Goal: Task Accomplishment & Management: Manage account settings

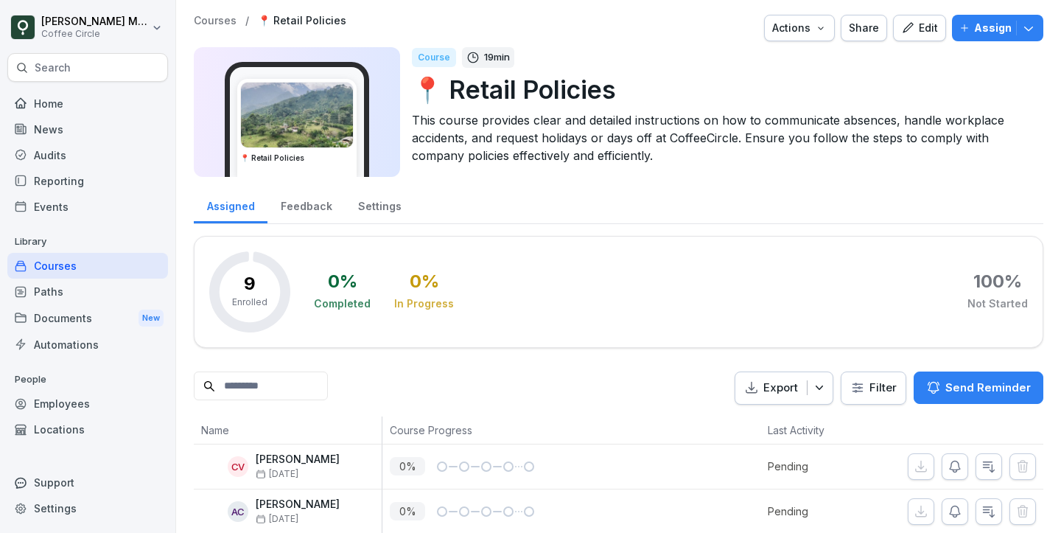
click at [975, 29] on div "Assign" at bounding box center [998, 28] width 77 height 16
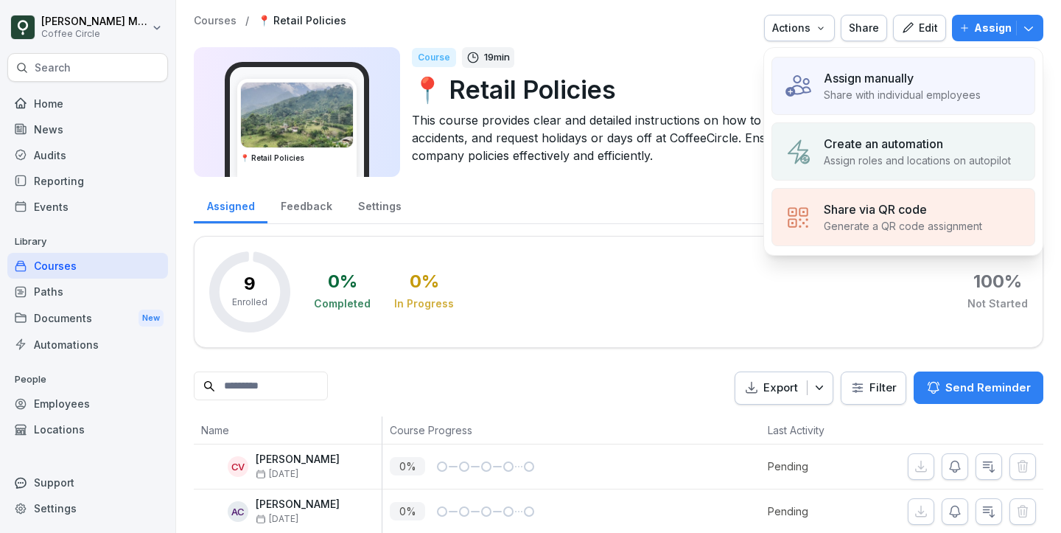
click at [893, 77] on p "Assign manually" at bounding box center [869, 78] width 90 height 18
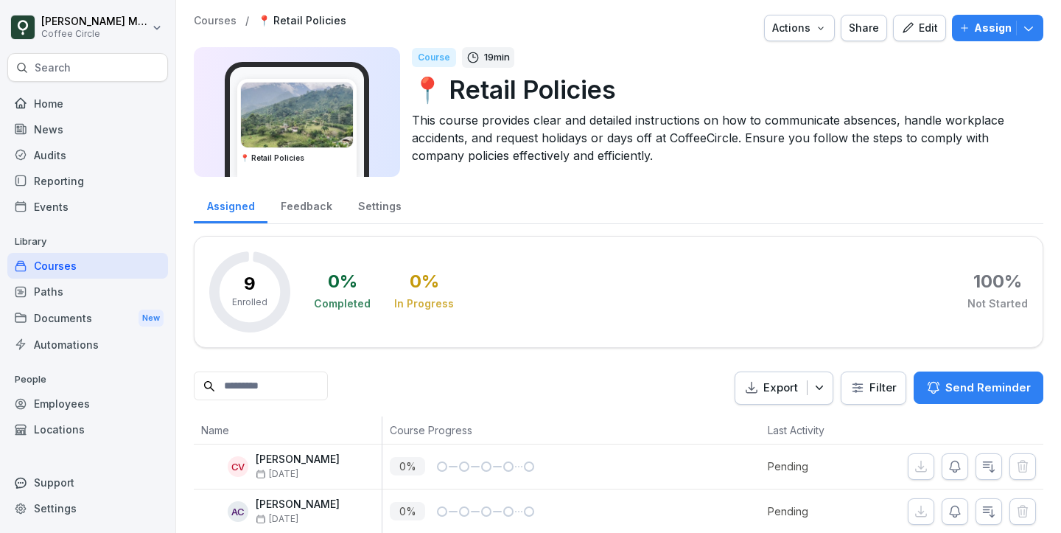
click at [1041, 20] on button "Assign" at bounding box center [997, 28] width 91 height 27
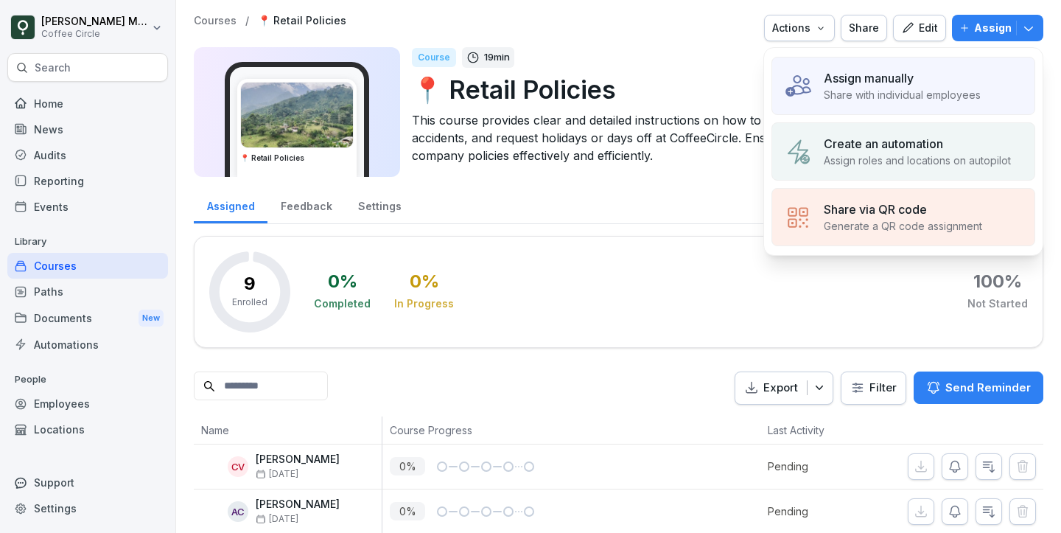
click at [902, 164] on p "Assign roles and locations on autopilot" at bounding box center [917, 160] width 187 height 15
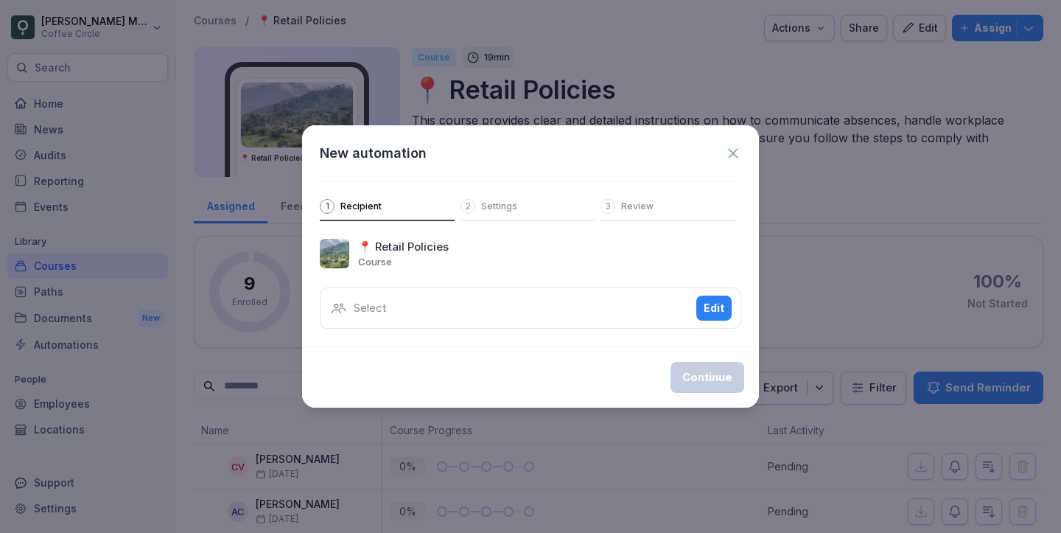
click at [458, 304] on div "Select Edit" at bounding box center [531, 307] width 422 height 41
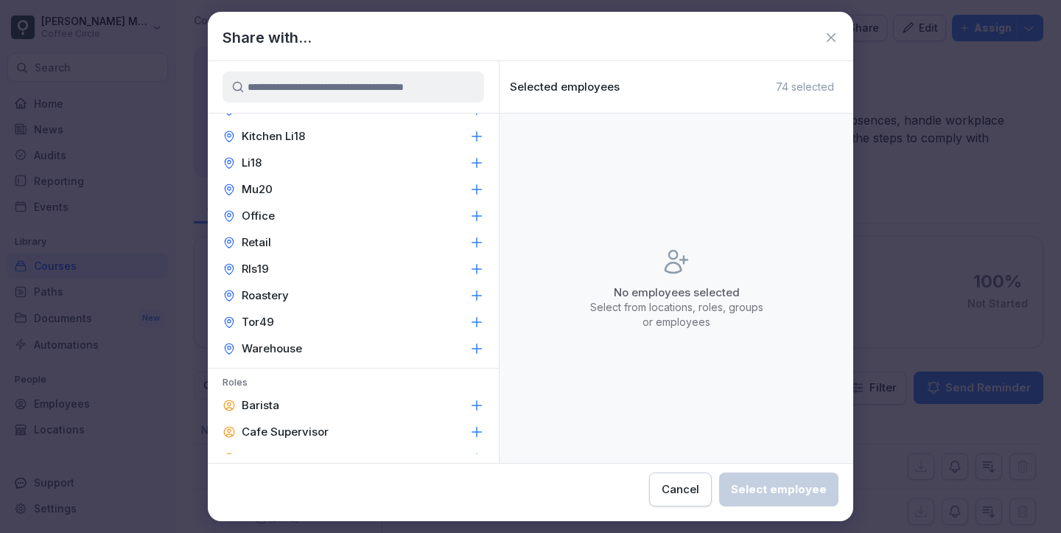
scroll to position [98, 0]
click at [481, 402] on icon at bounding box center [476, 404] width 15 height 15
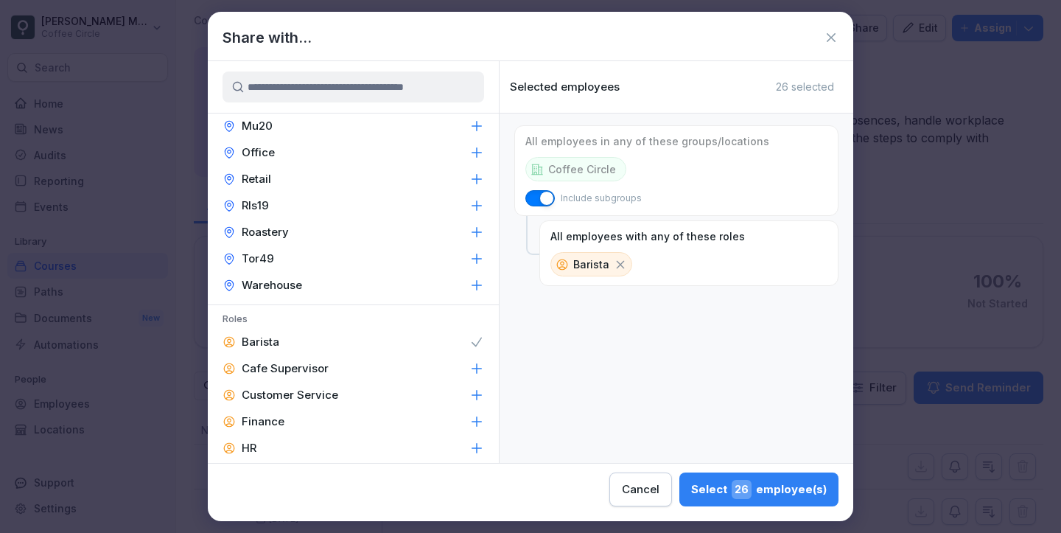
scroll to position [161, 0]
click at [482, 391] on icon at bounding box center [476, 394] width 15 height 15
click at [758, 262] on icon at bounding box center [764, 264] width 13 height 13
click at [474, 368] on icon at bounding box center [477, 368] width 10 height 10
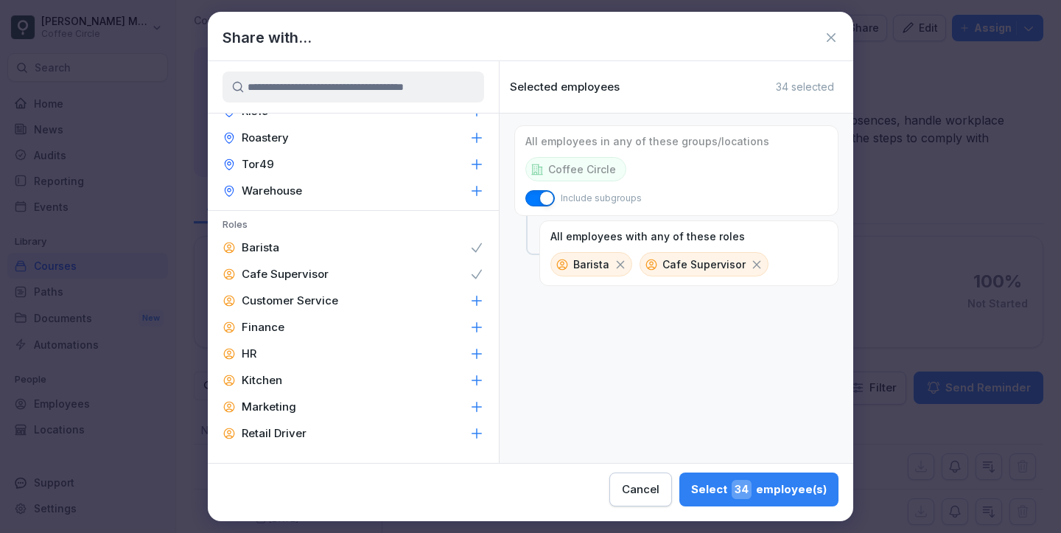
scroll to position [360, 0]
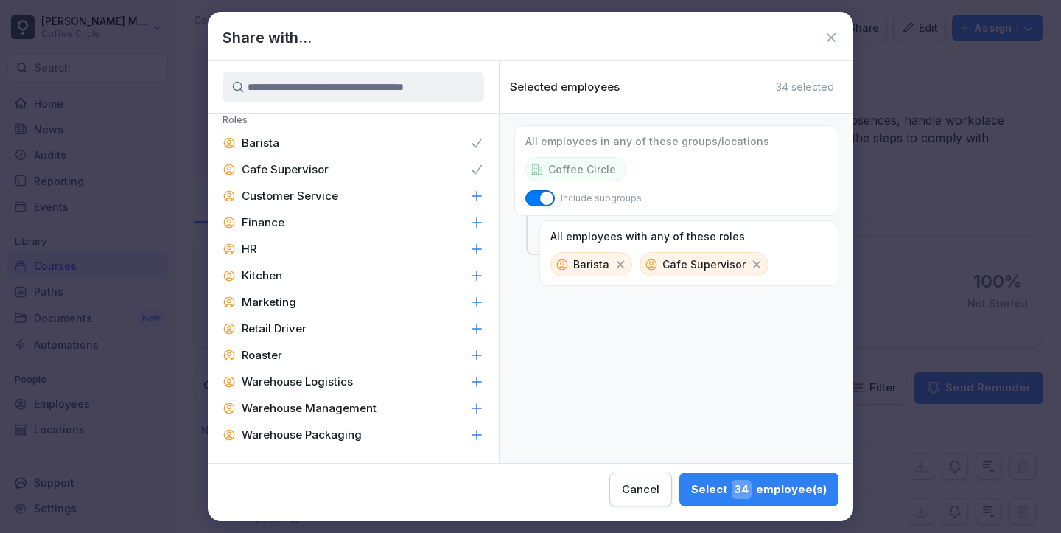
click at [479, 276] on icon at bounding box center [476, 275] width 15 height 15
click at [780, 490] on div "Select 38 employee(s)" at bounding box center [759, 489] width 136 height 19
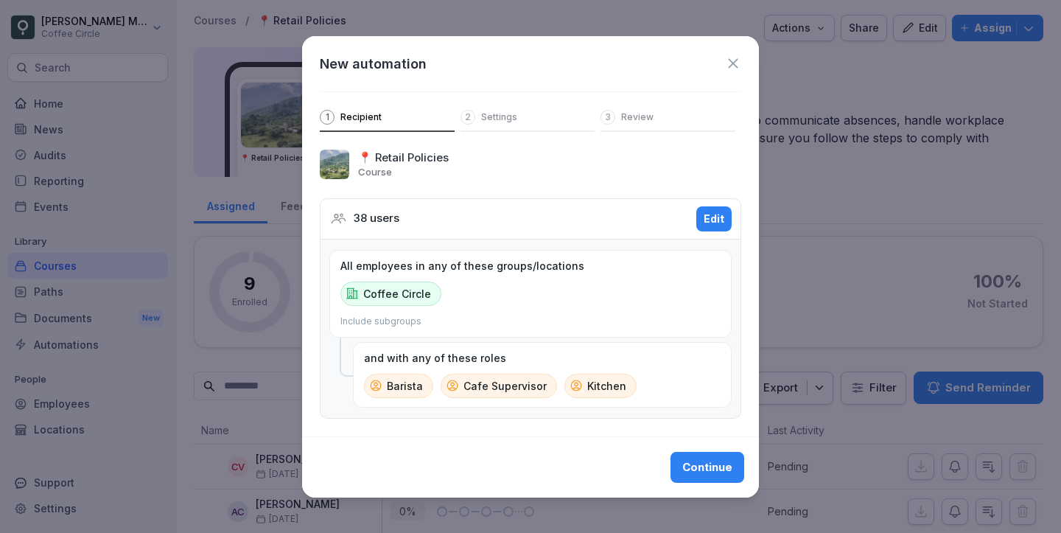
click at [713, 460] on div "Continue" at bounding box center [707, 467] width 50 height 16
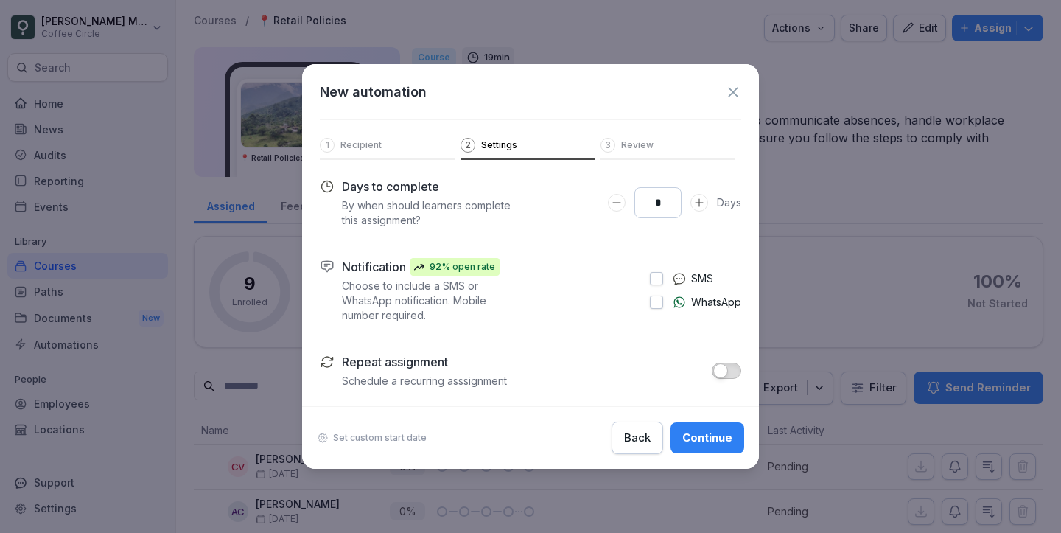
click at [656, 204] on input "*" at bounding box center [658, 202] width 47 height 31
type input "**"
click at [727, 377] on button "button" at bounding box center [726, 371] width 29 height 16
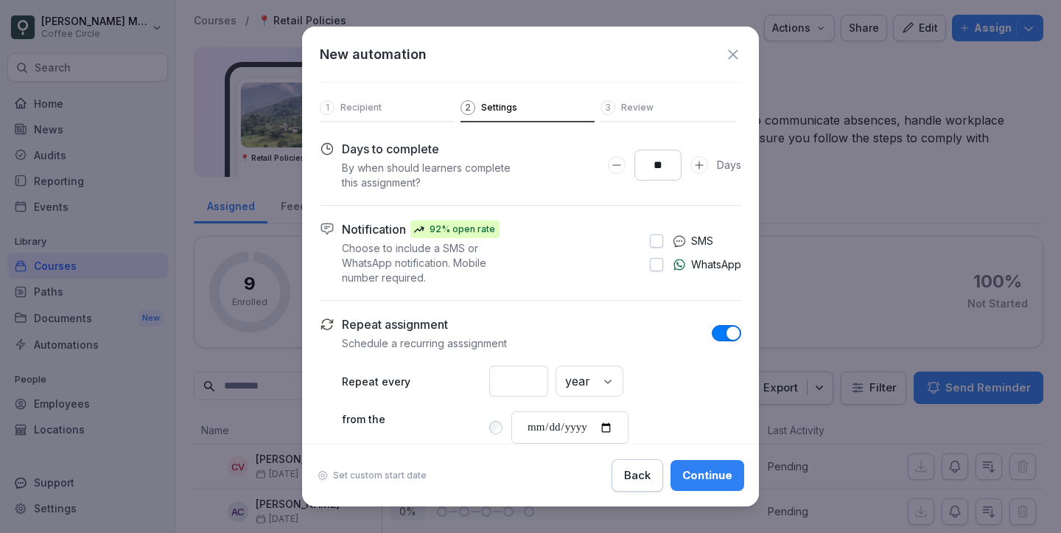
scroll to position [57, 0]
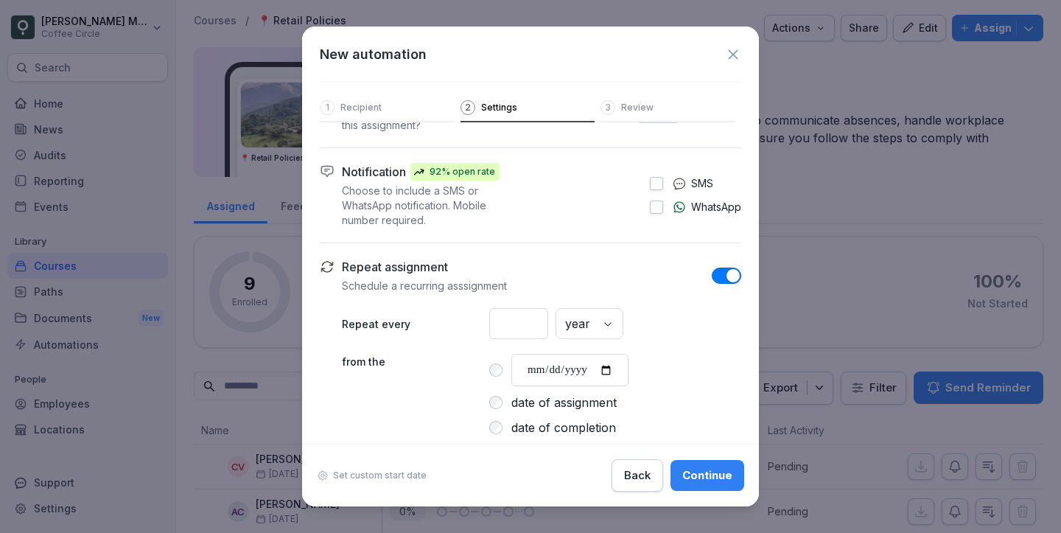
click at [554, 432] on label "date of completion" at bounding box center [563, 428] width 105 height 18
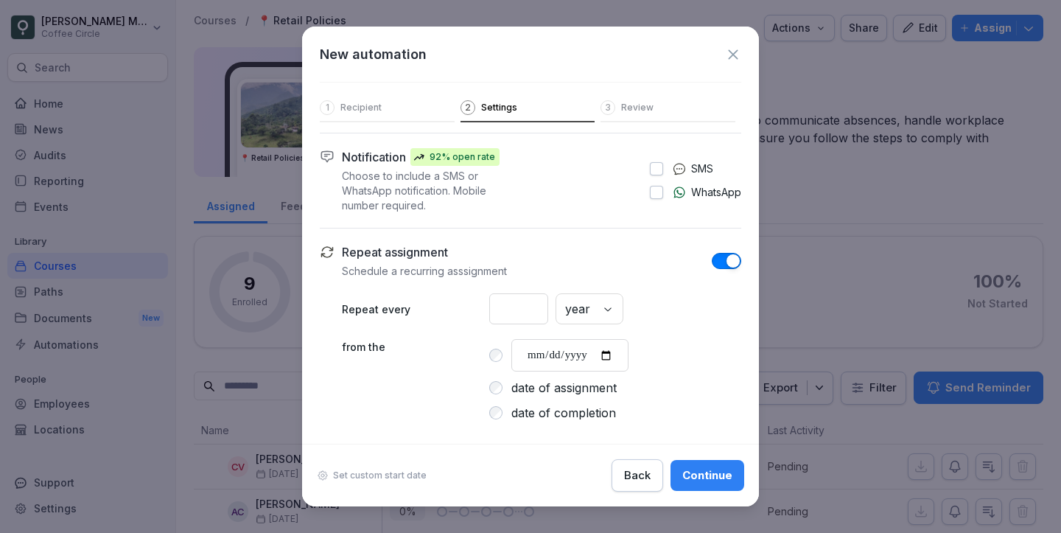
scroll to position [80, 0]
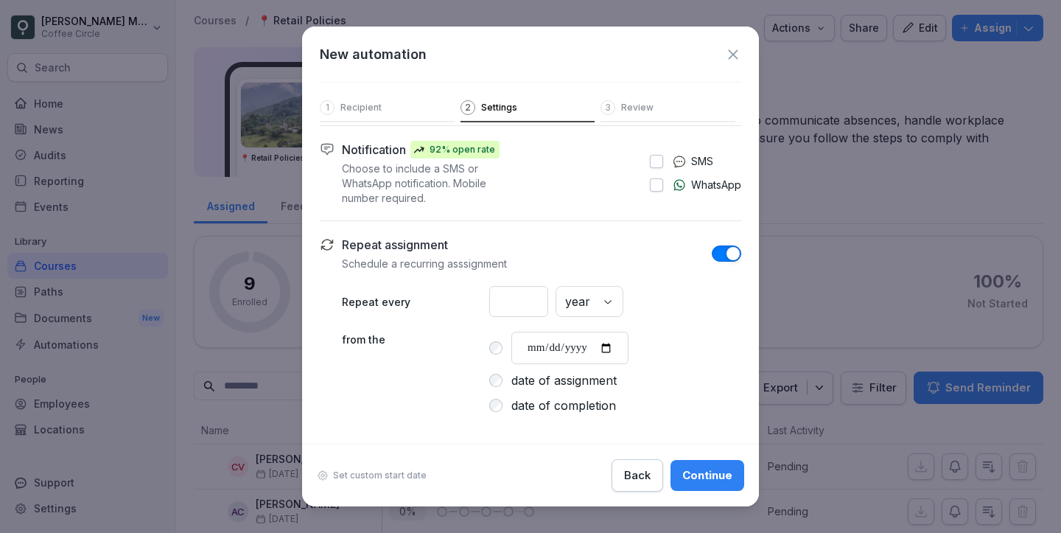
click at [535, 381] on label "date of assignment" at bounding box center [563, 380] width 105 height 18
click at [558, 411] on label "date of completion" at bounding box center [563, 405] width 105 height 18
click at [715, 464] on button "Continue" at bounding box center [708, 475] width 74 height 31
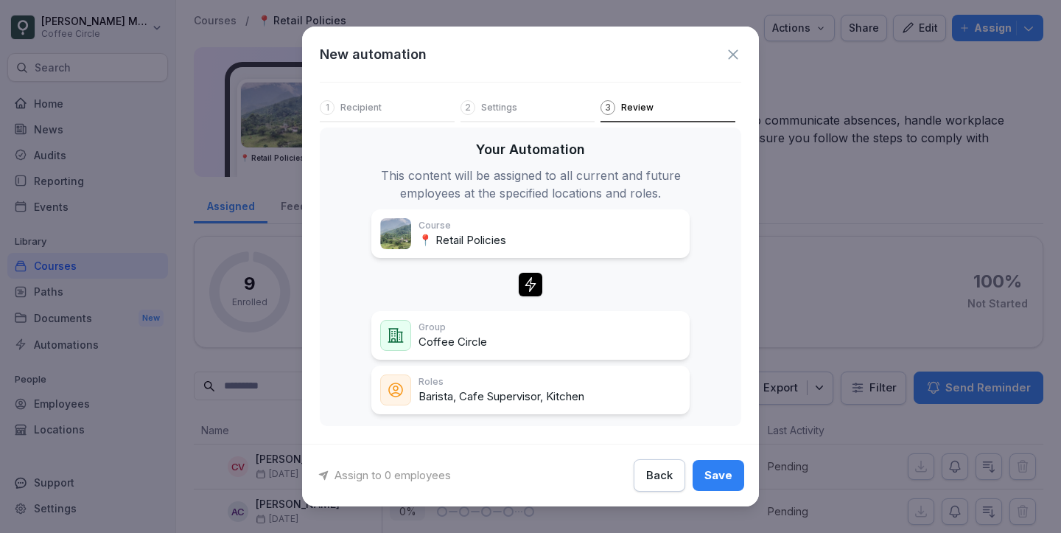
scroll to position [13, 0]
click at [724, 477] on div "Save" at bounding box center [719, 475] width 28 height 16
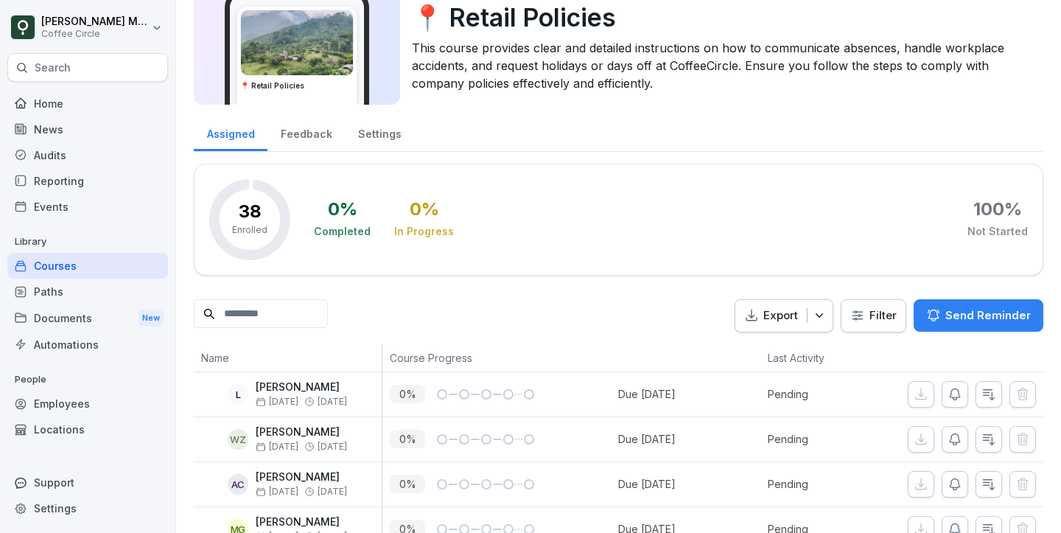
scroll to position [0, 0]
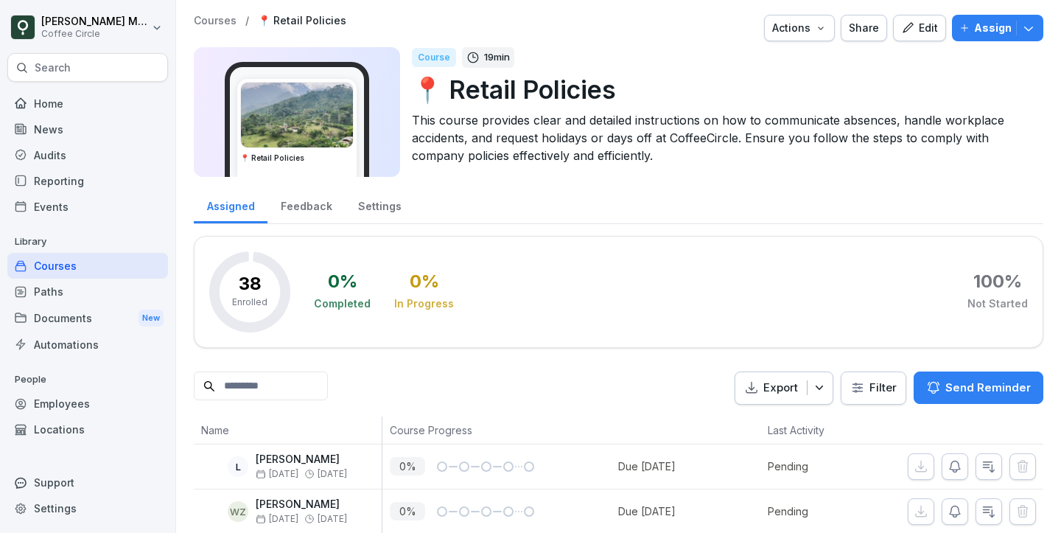
click at [87, 296] on div "Paths" at bounding box center [87, 292] width 161 height 26
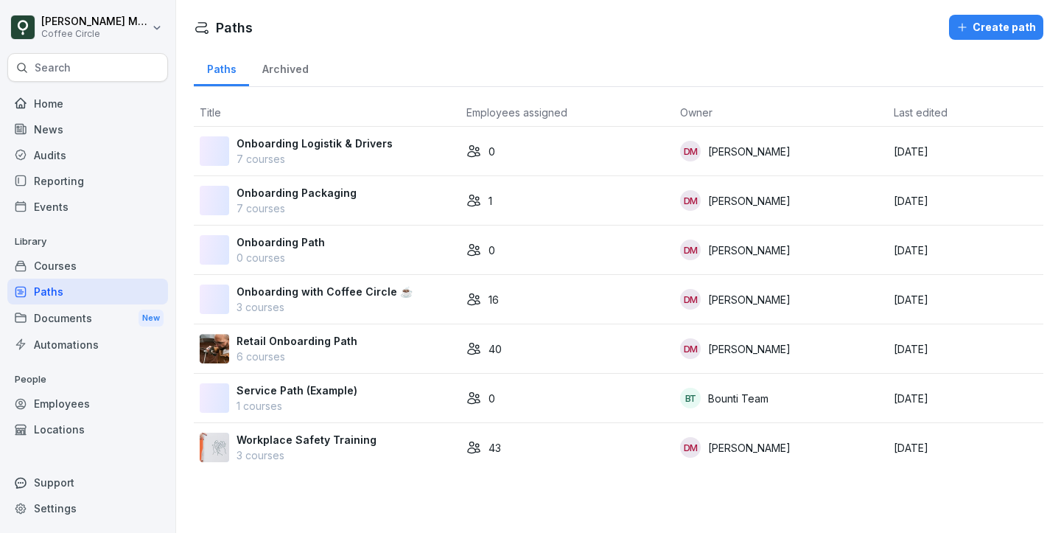
click at [93, 265] on div "Courses" at bounding box center [87, 266] width 161 height 26
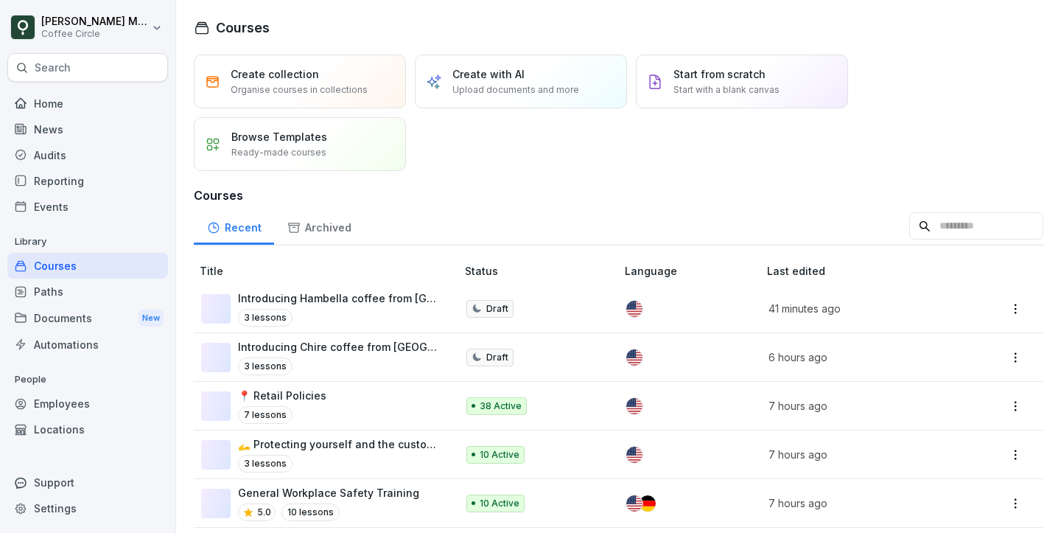
click at [82, 72] on div "Search" at bounding box center [87, 67] width 161 height 29
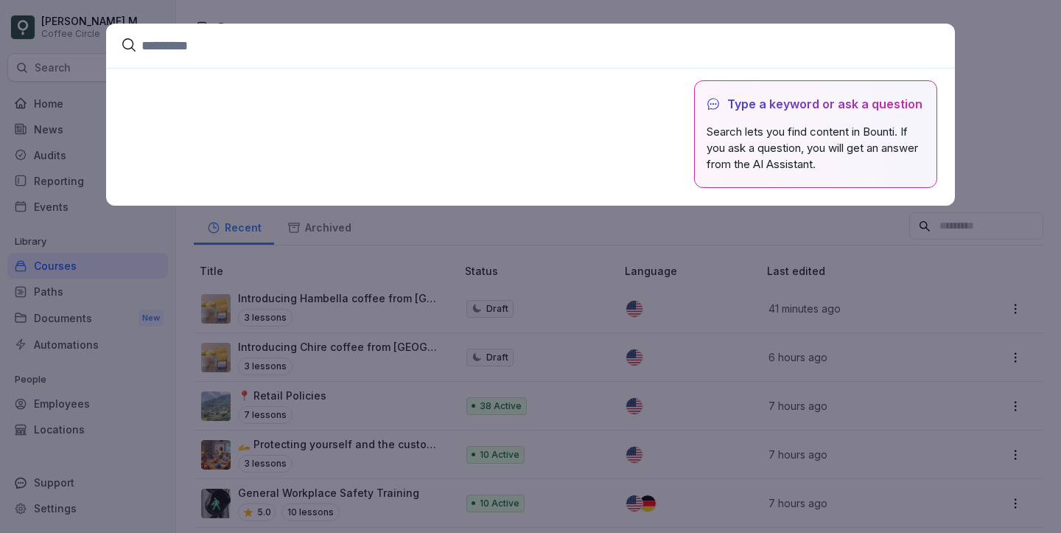
click at [202, 44] on input at bounding box center [530, 46] width 849 height 44
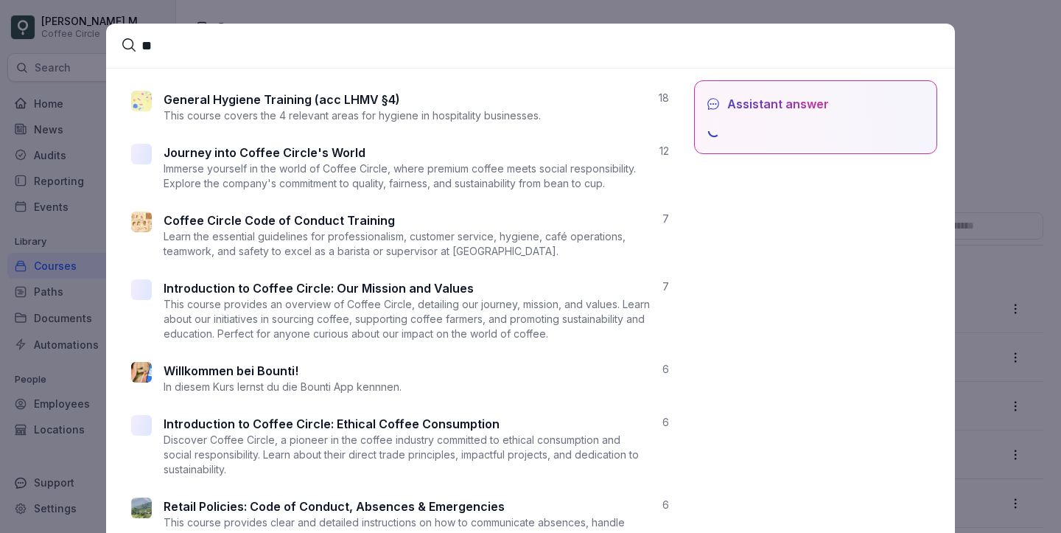
type input "*"
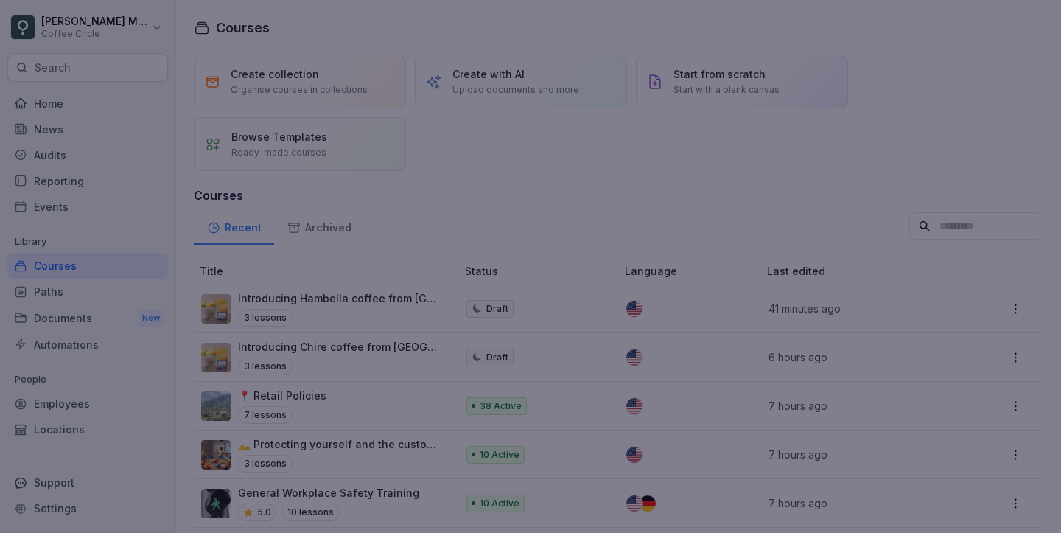
click at [471, 324] on div at bounding box center [530, 266] width 1061 height 533
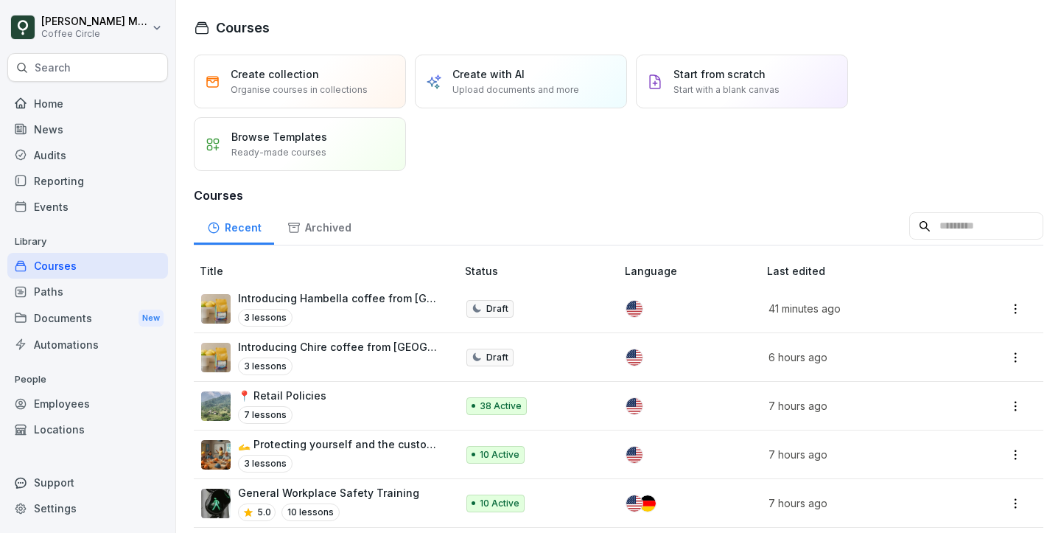
click at [376, 441] on p "🫴 Protecting yourself and the customers" at bounding box center [339, 443] width 203 height 15
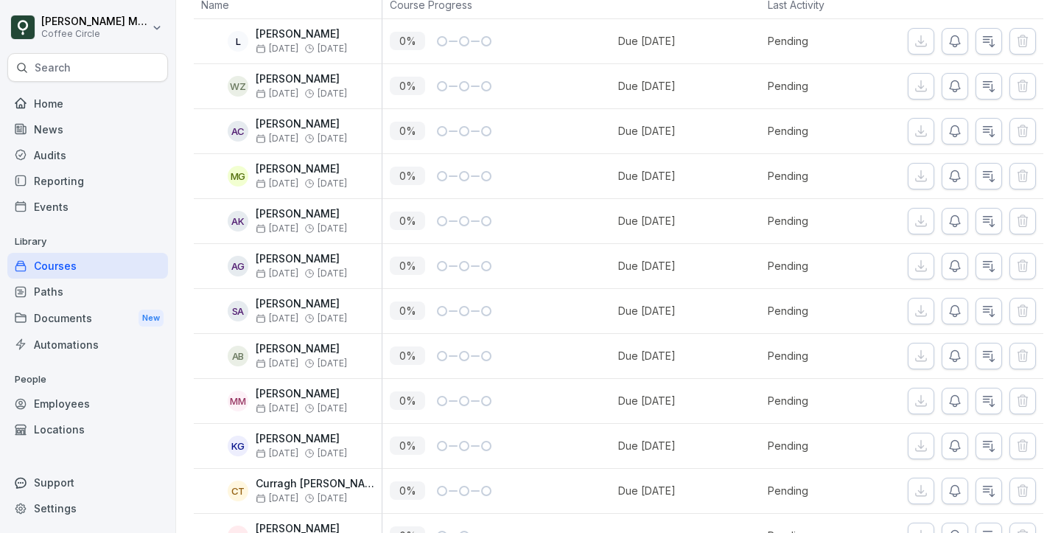
scroll to position [999, 0]
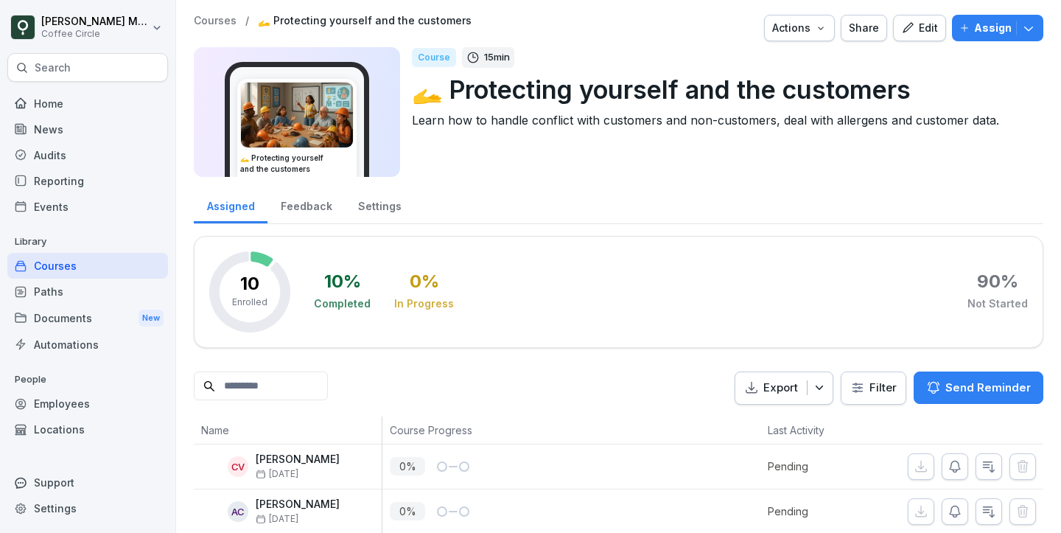
click at [968, 24] on icon "button" at bounding box center [965, 28] width 10 height 10
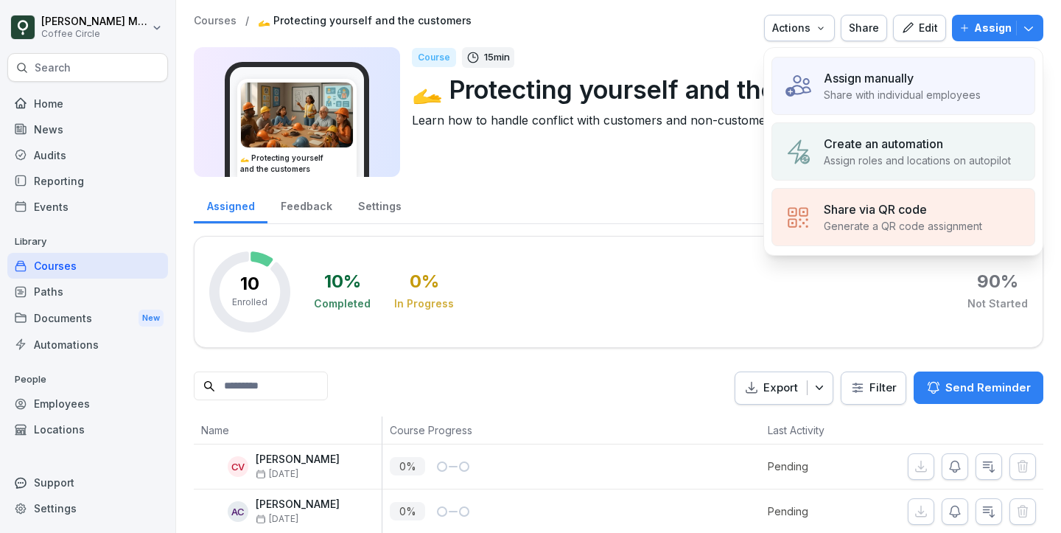
click at [924, 87] on p "Share with individual employees" at bounding box center [902, 94] width 157 height 15
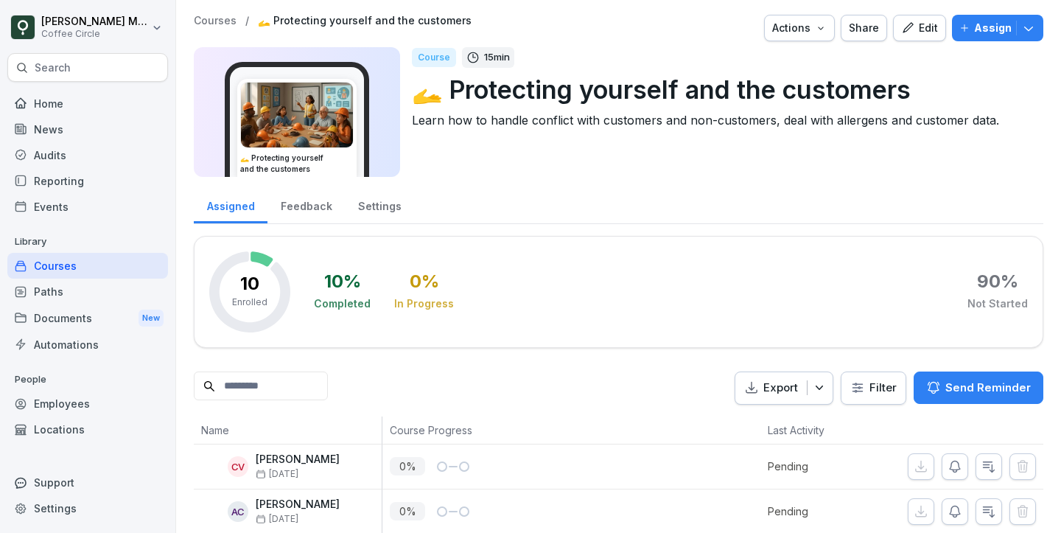
click at [1029, 20] on div "Assign" at bounding box center [998, 28] width 77 height 16
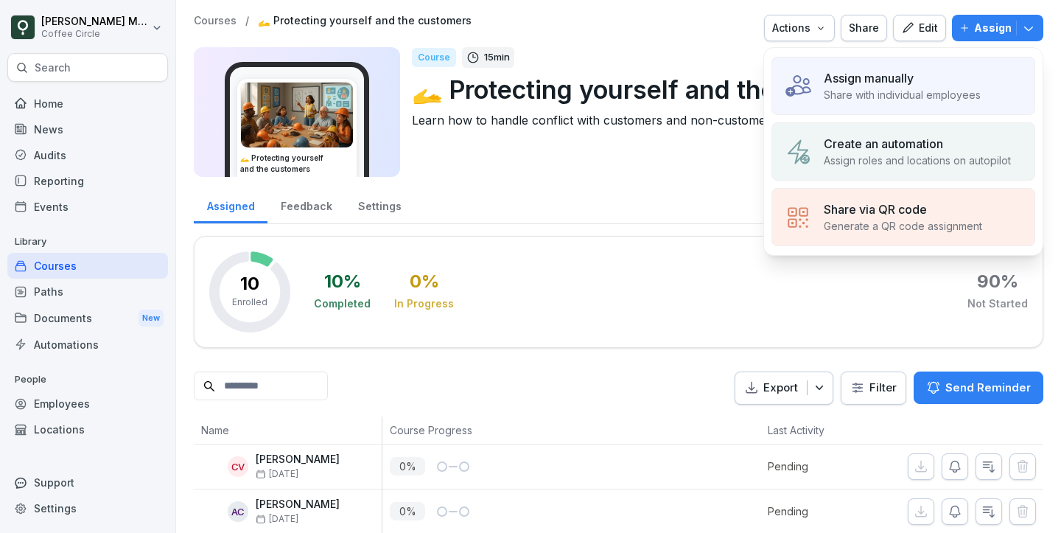
click at [932, 192] on div "Share via QR code Generate a QR code assignment" at bounding box center [904, 217] width 264 height 58
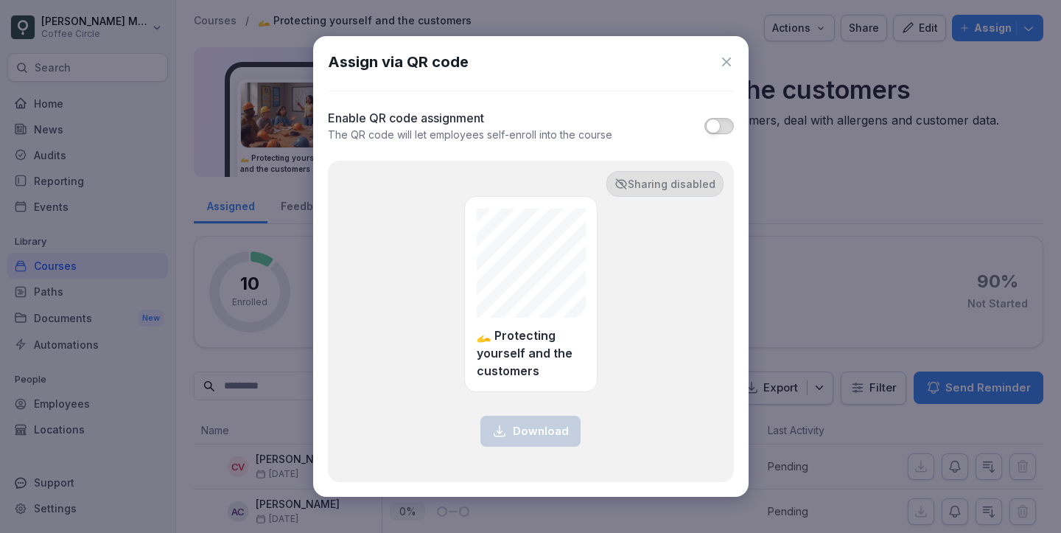
type button "on"
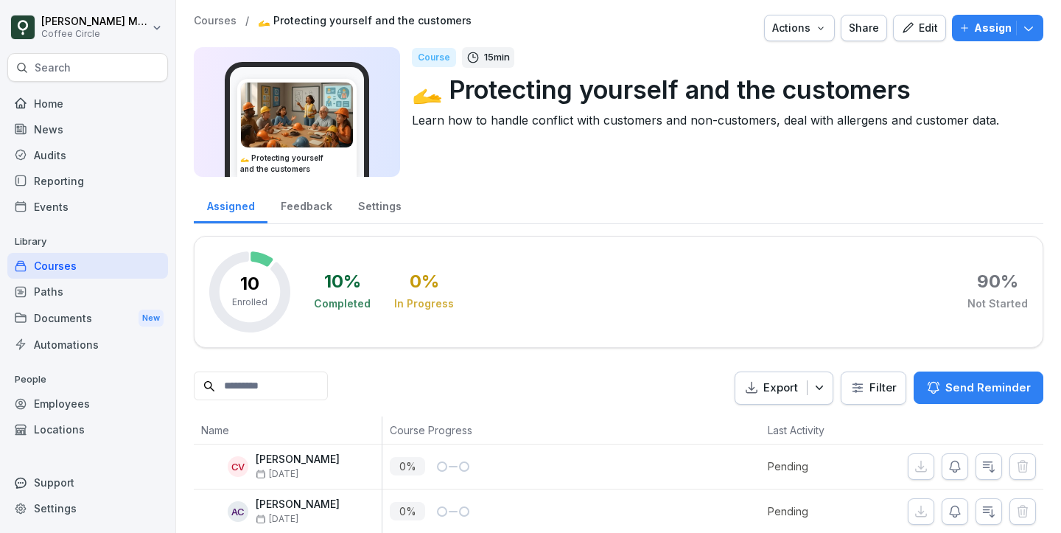
click at [1044, 27] on div "Courses / 🫴 Protecting yourself and the customers Actions Share Edit Assign 🫴 P…" at bounding box center [618, 454] width 885 height 909
click at [1027, 29] on icon "button" at bounding box center [1028, 28] width 15 height 15
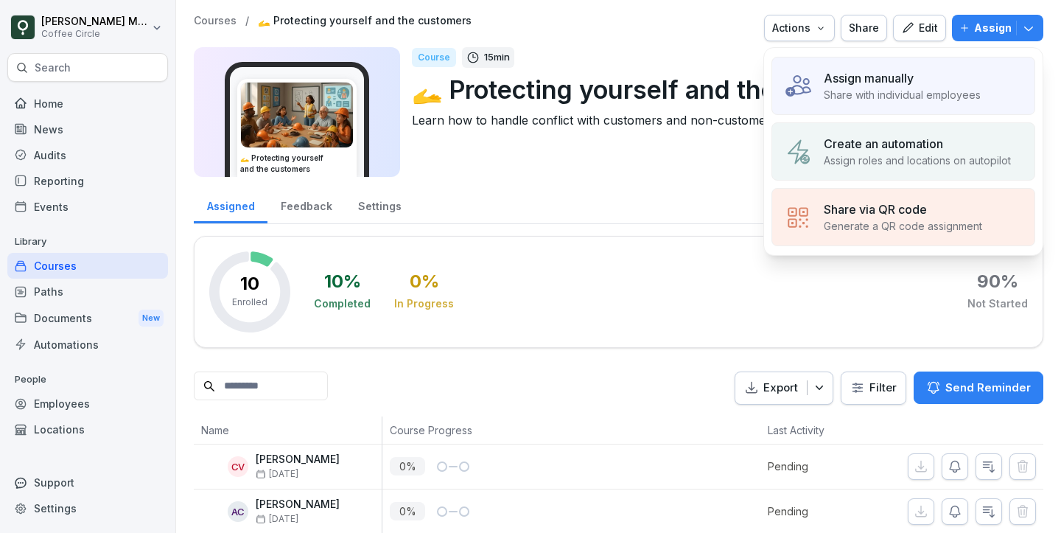
click at [929, 153] on p "Assign roles and locations on autopilot" at bounding box center [917, 160] width 187 height 15
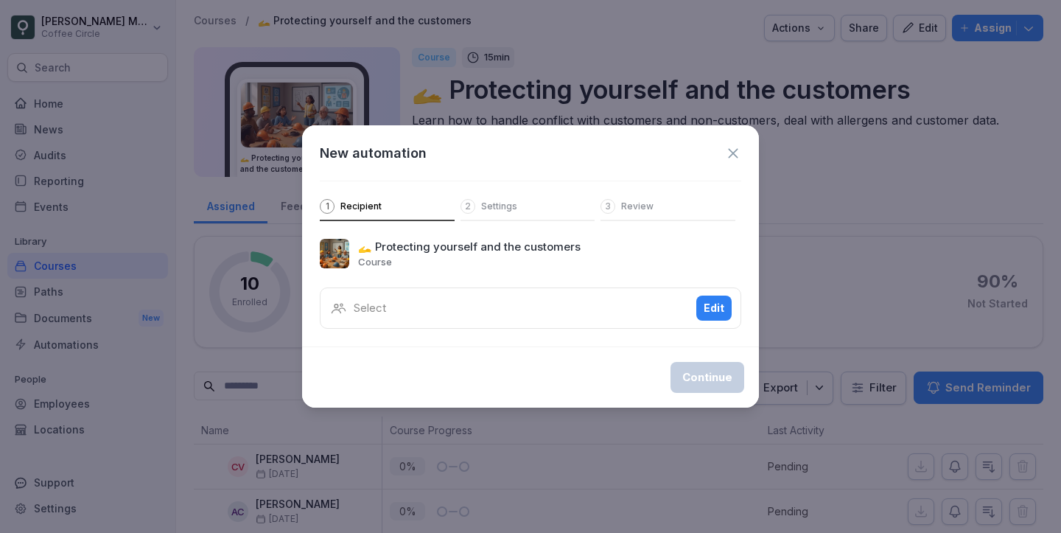
click at [463, 312] on div "Select Edit" at bounding box center [531, 307] width 422 height 41
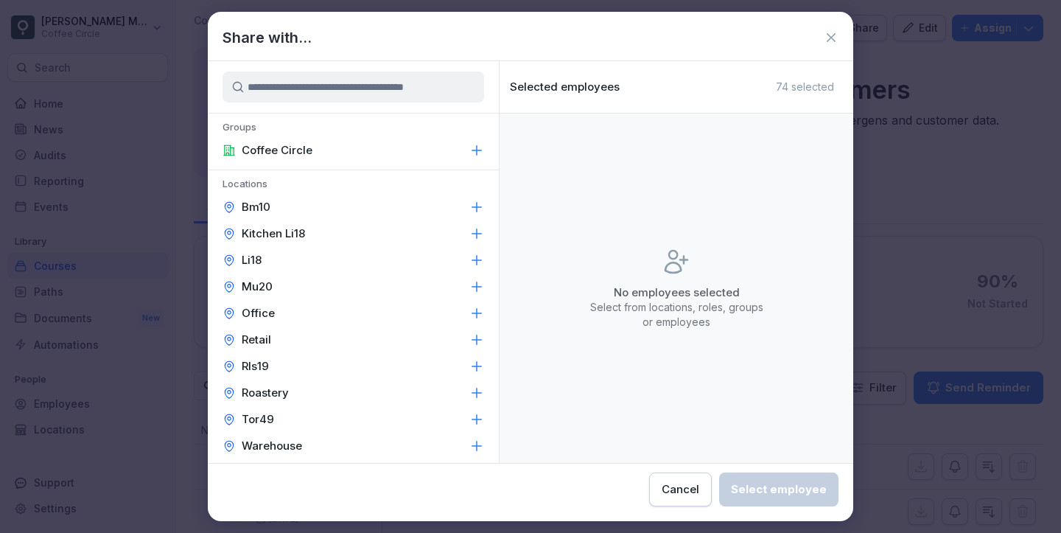
scroll to position [360, 0]
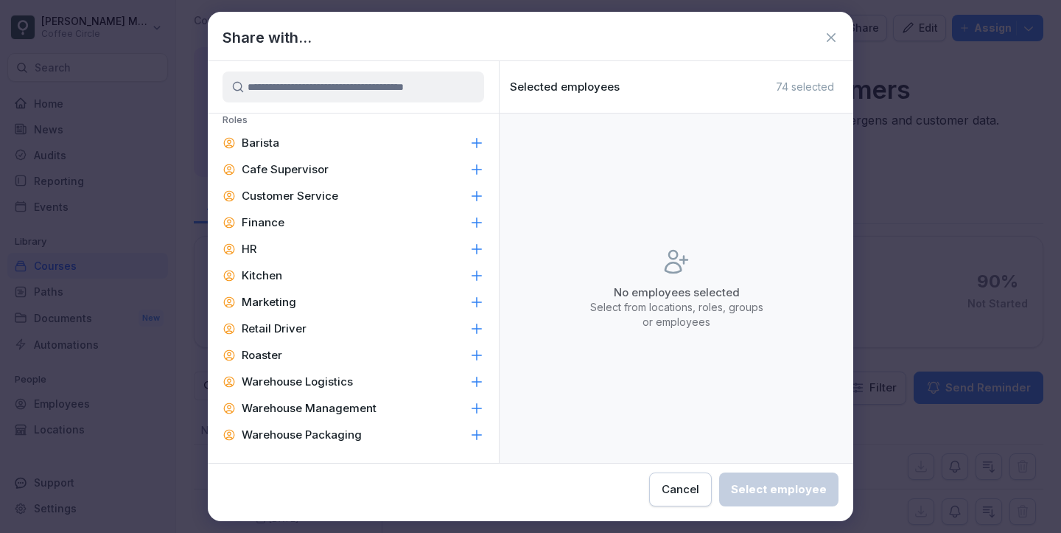
click at [465, 139] on div "Barista" at bounding box center [353, 143] width 291 height 27
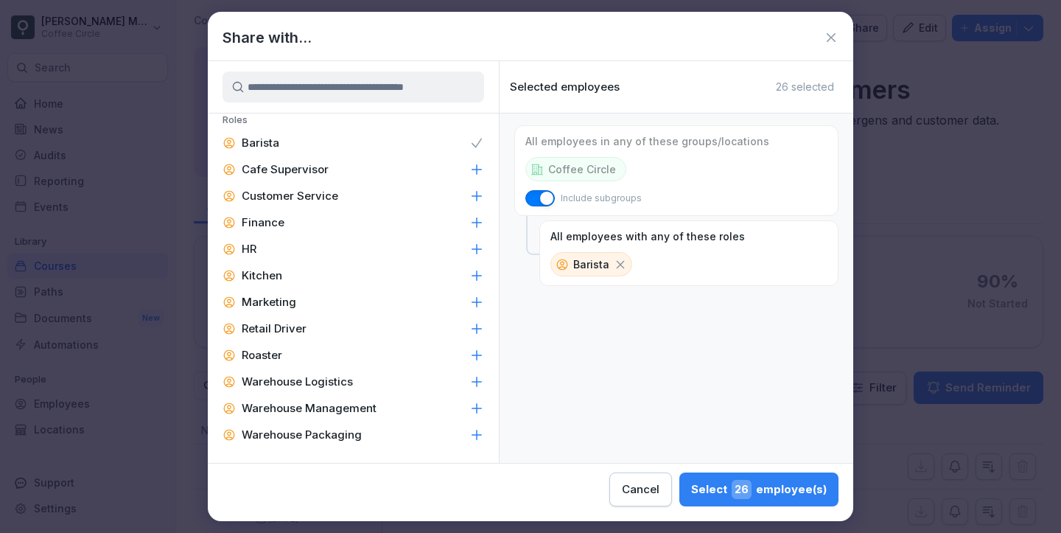
click at [476, 162] on icon at bounding box center [476, 169] width 15 height 15
click at [479, 275] on icon at bounding box center [476, 275] width 15 height 15
click at [786, 489] on div "Select 38 employee(s)" at bounding box center [759, 489] width 136 height 19
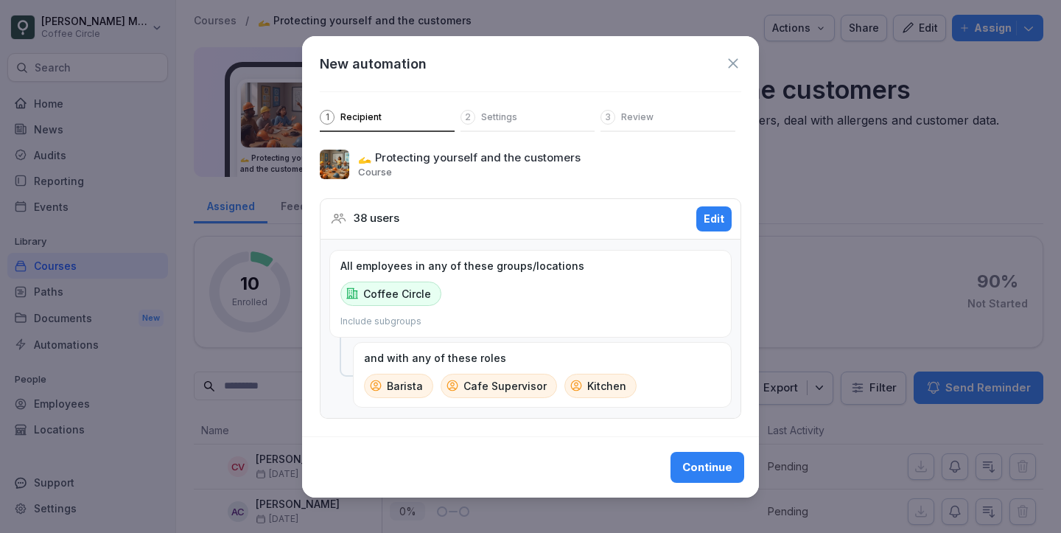
click at [713, 455] on button "Continue" at bounding box center [708, 467] width 74 height 31
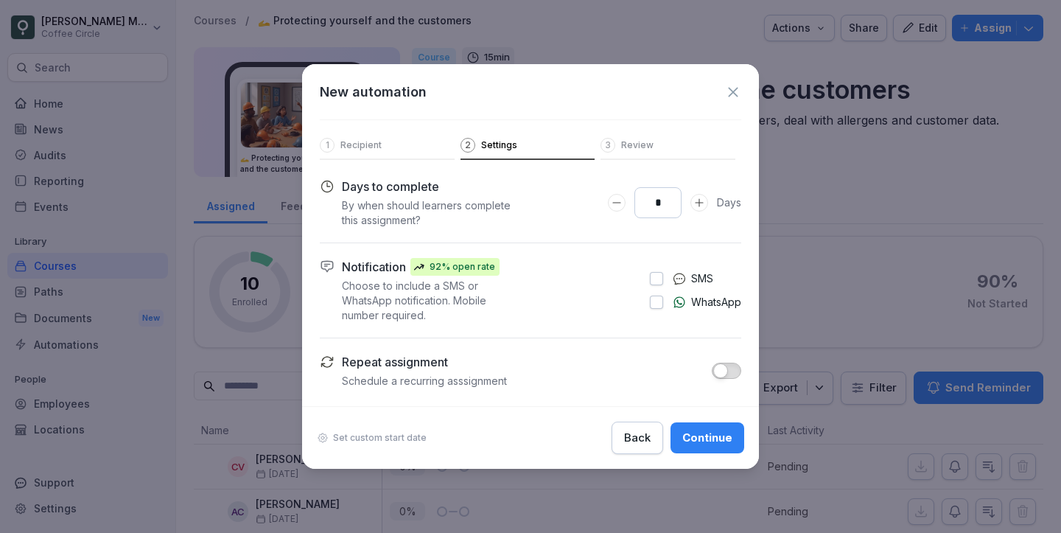
drag, startPoint x: 662, startPoint y: 207, endPoint x: 640, endPoint y: 206, distance: 22.1
click at [640, 206] on input "*" at bounding box center [658, 202] width 47 height 31
type input "**"
click at [732, 374] on button "button" at bounding box center [726, 371] width 29 height 16
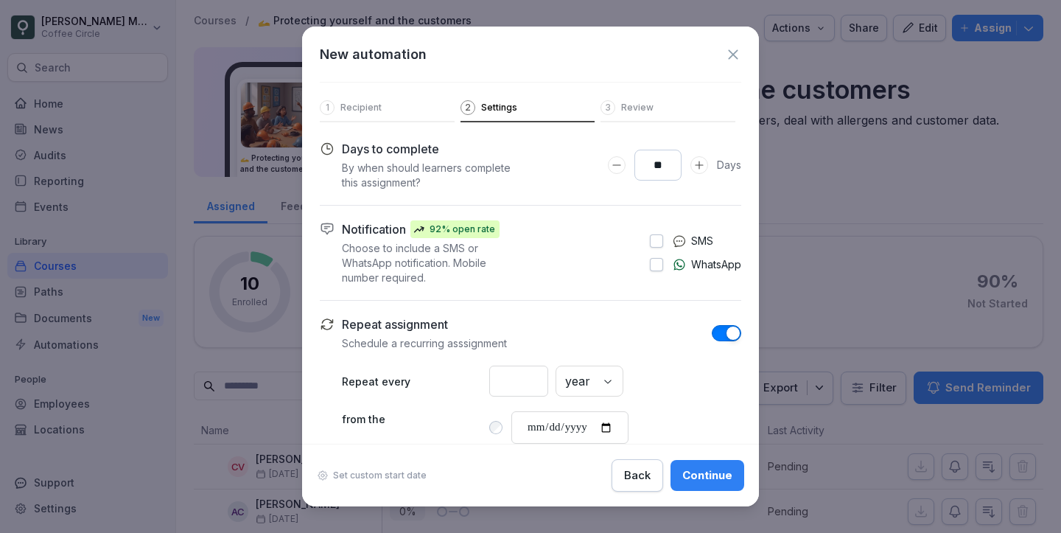
scroll to position [80, 0]
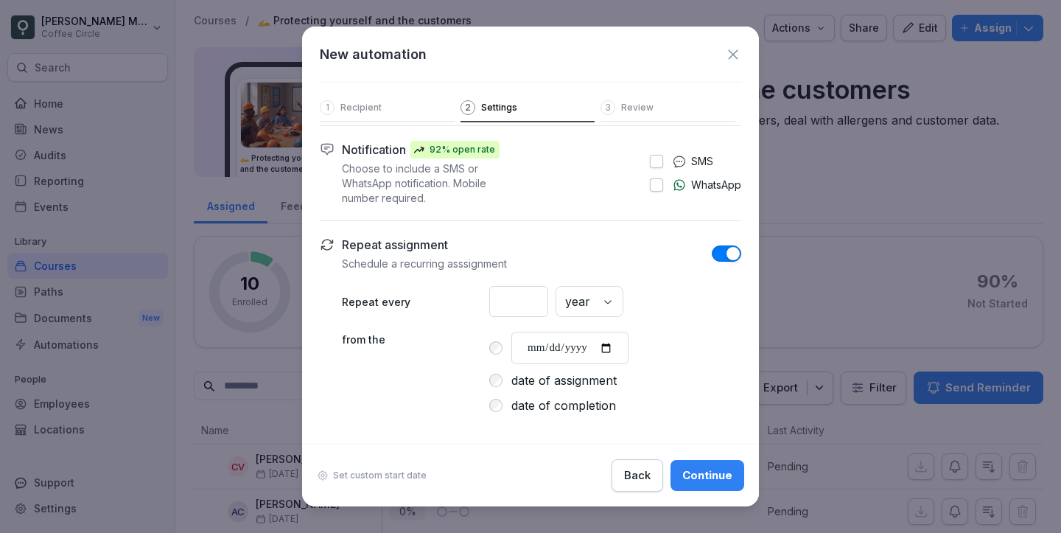
click at [710, 467] on div "Continue" at bounding box center [707, 475] width 50 height 16
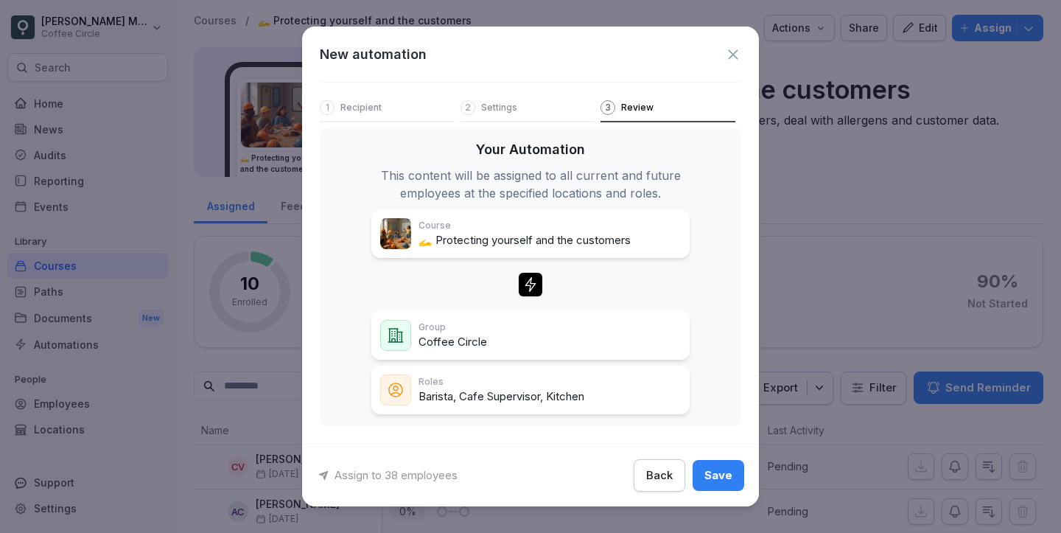
click at [717, 471] on div "Save" at bounding box center [719, 475] width 28 height 16
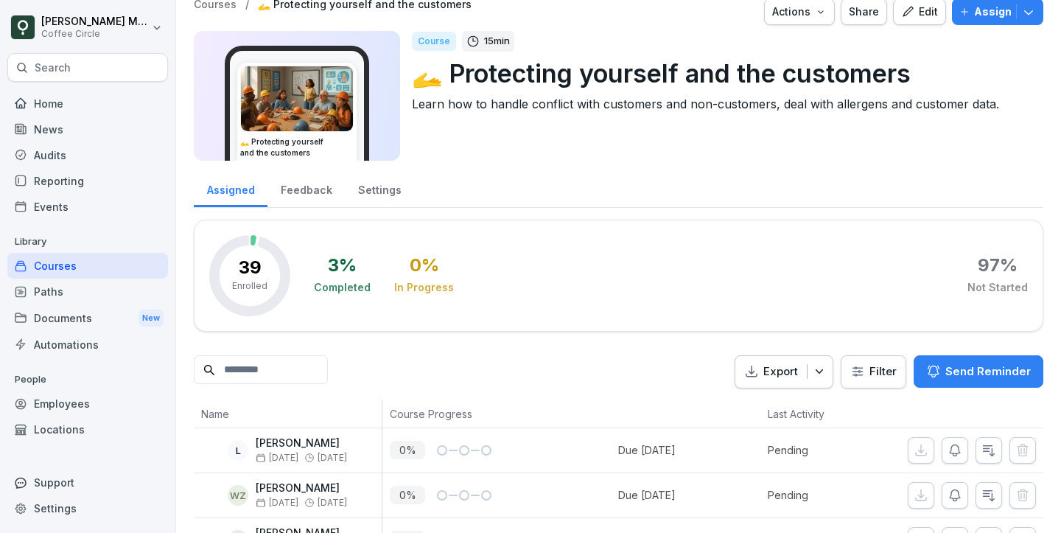
scroll to position [0, 0]
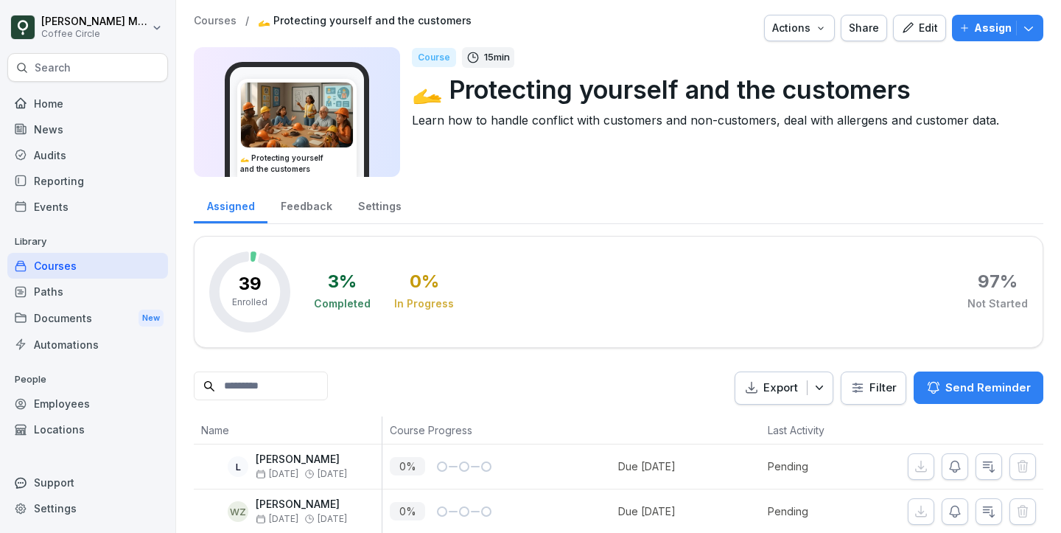
click at [912, 22] on icon "button" at bounding box center [907, 27] width 13 height 13
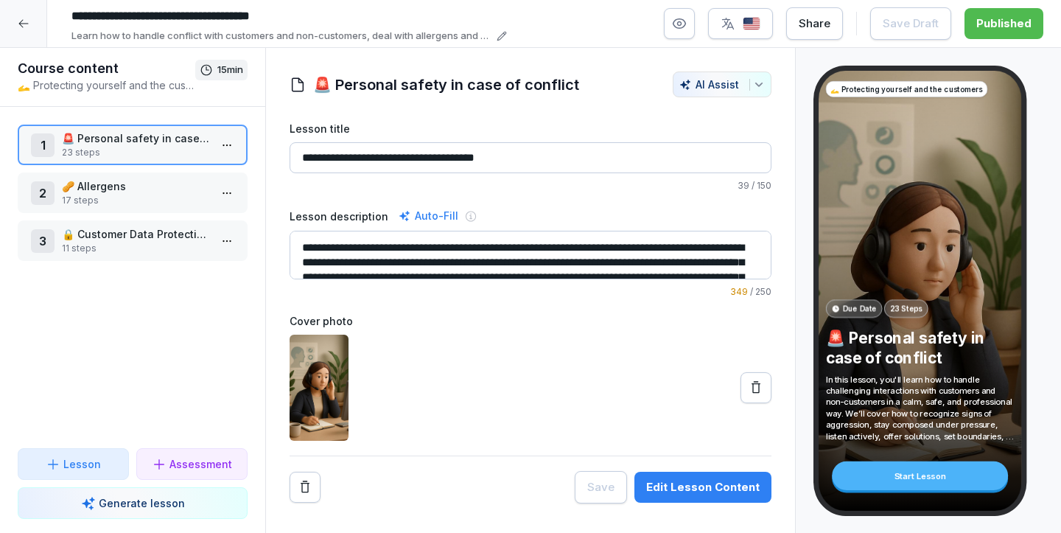
click at [112, 198] on p "17 steps" at bounding box center [135, 200] width 147 height 13
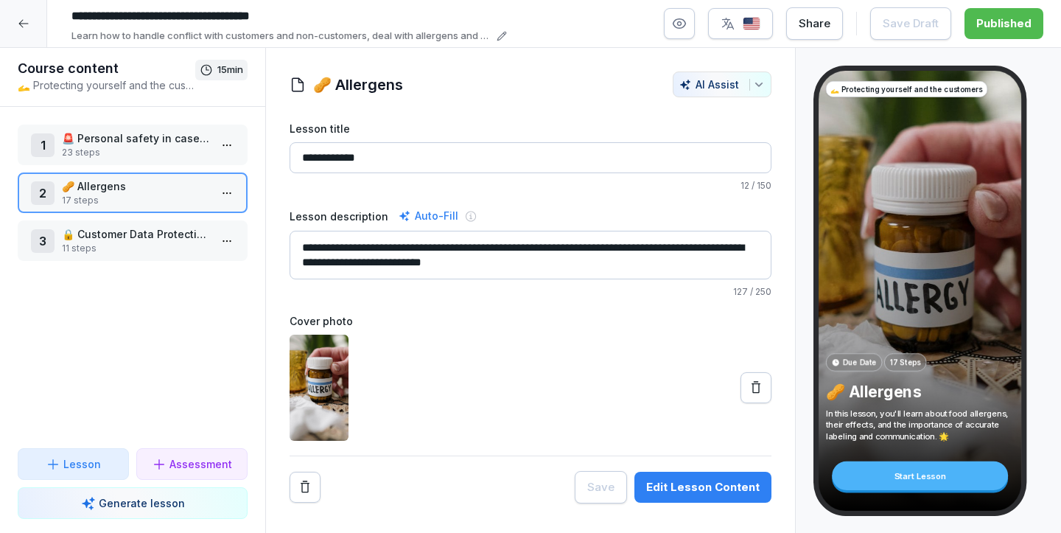
click at [104, 231] on p "🔒 Customer Data Protection (Germany, GDPR)" at bounding box center [135, 233] width 147 height 15
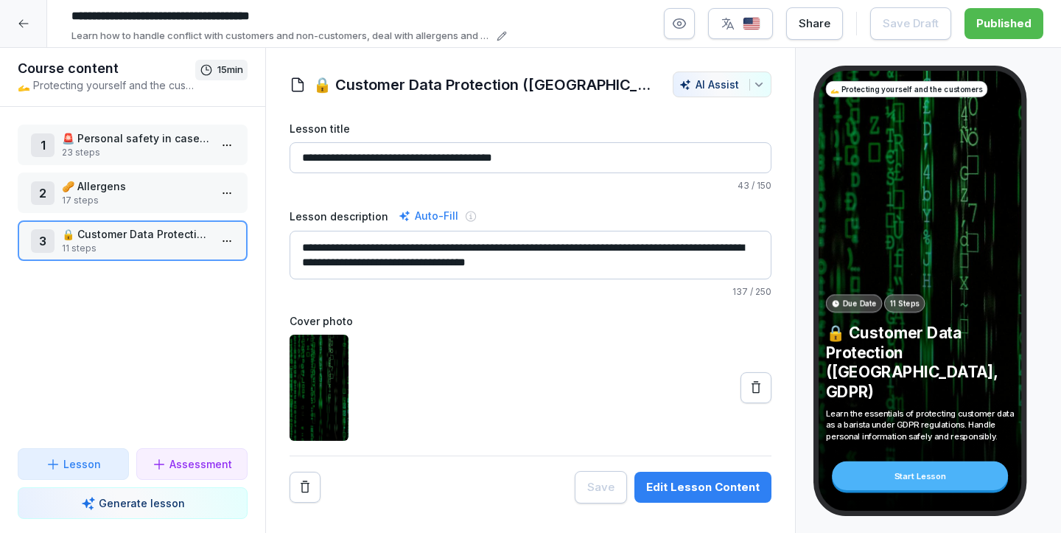
click at [109, 193] on p "🥜 Allergens" at bounding box center [135, 185] width 147 height 15
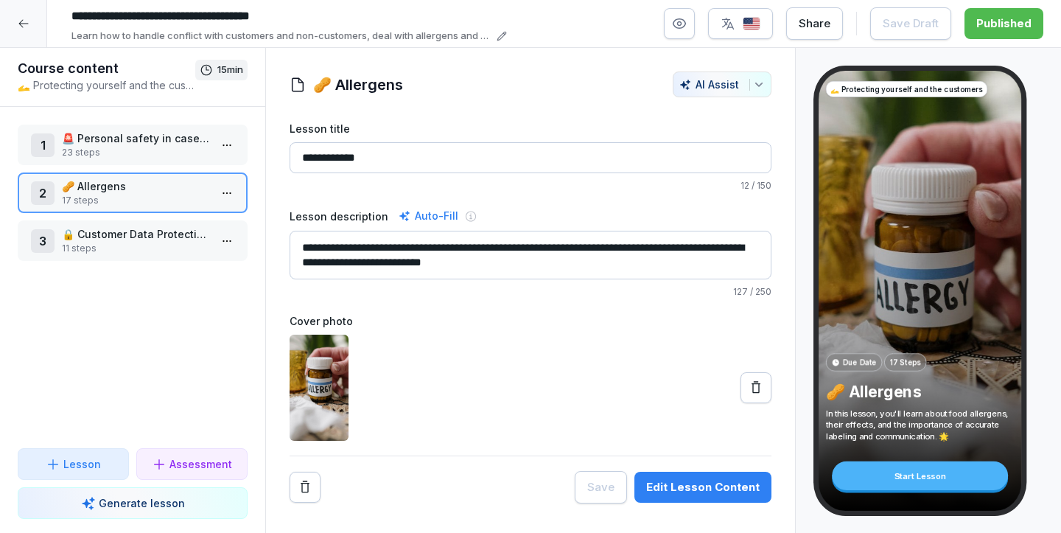
click at [125, 133] on p "🚨 Personal safety in case of conflict" at bounding box center [135, 137] width 147 height 15
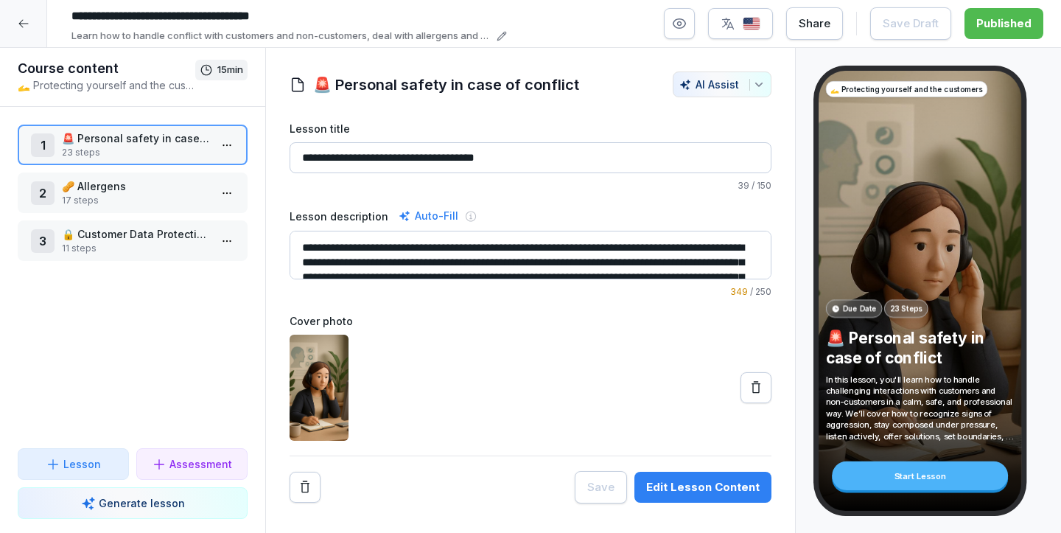
click at [27, 21] on icon at bounding box center [24, 24] width 12 height 12
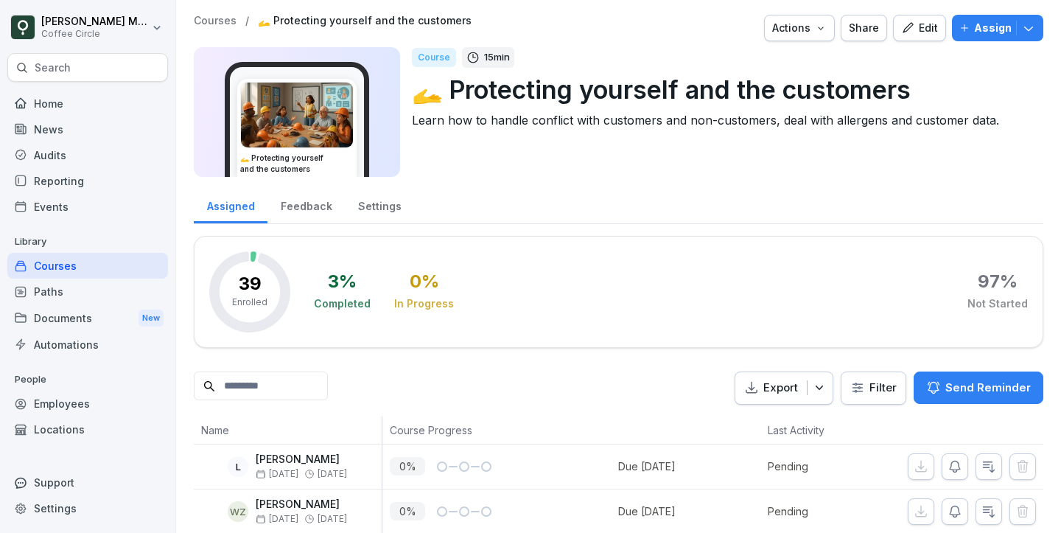
click at [102, 293] on div "Paths" at bounding box center [87, 292] width 161 height 26
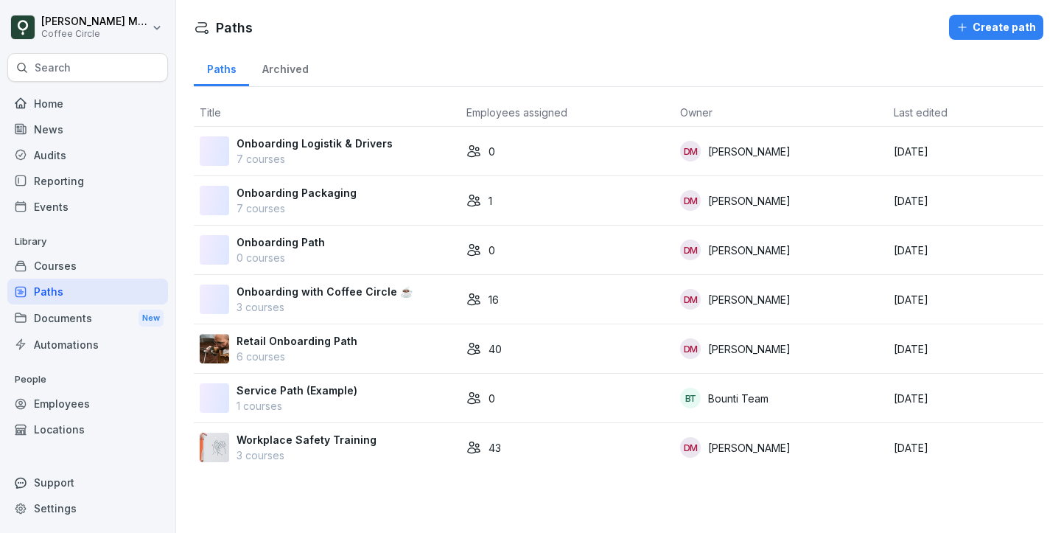
click at [307, 344] on p "Retail Onboarding Path" at bounding box center [297, 340] width 121 height 15
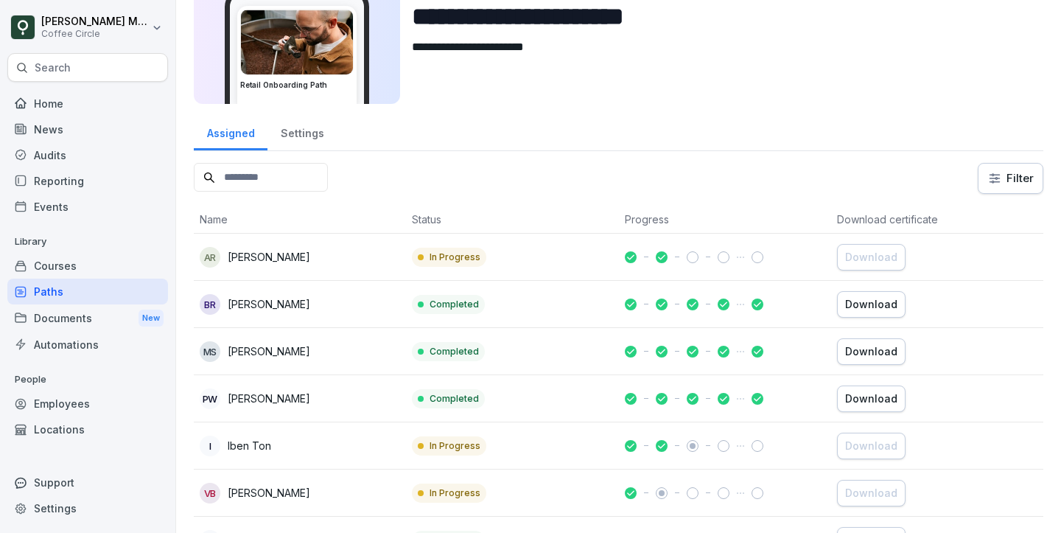
scroll to position [103, 0]
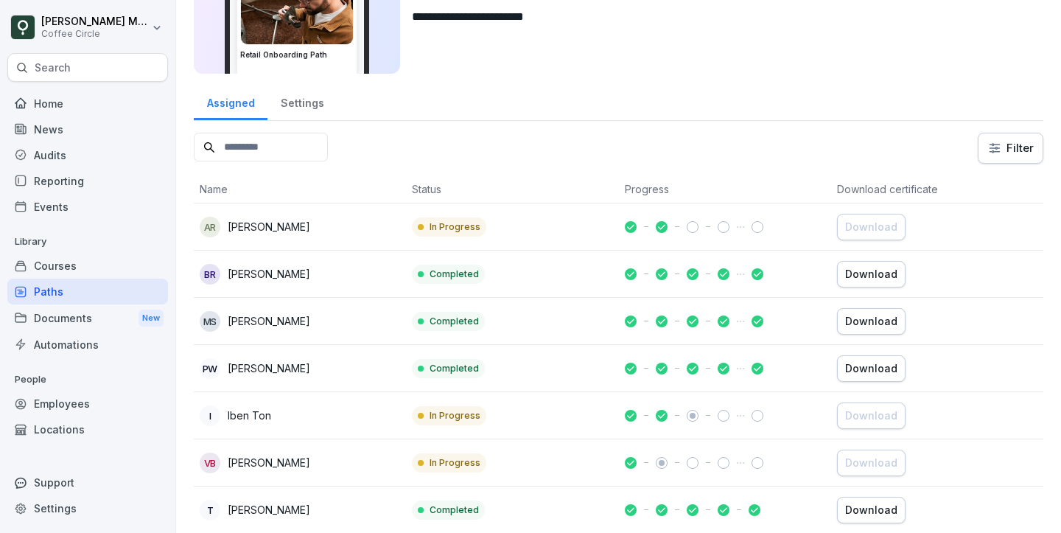
click at [77, 267] on div "Courses" at bounding box center [87, 266] width 161 height 26
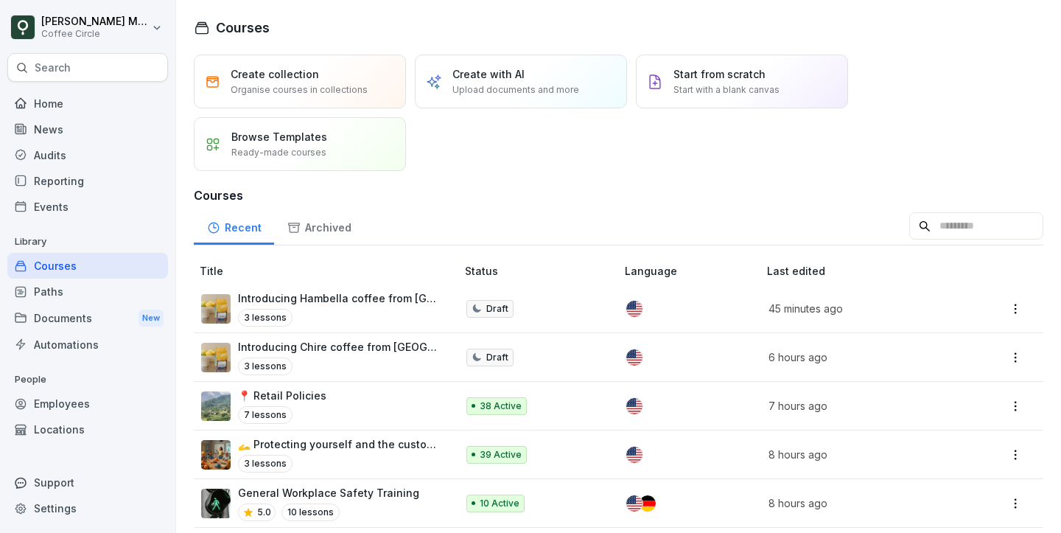
click at [305, 388] on p "📍 Retail Policies" at bounding box center [282, 395] width 88 height 15
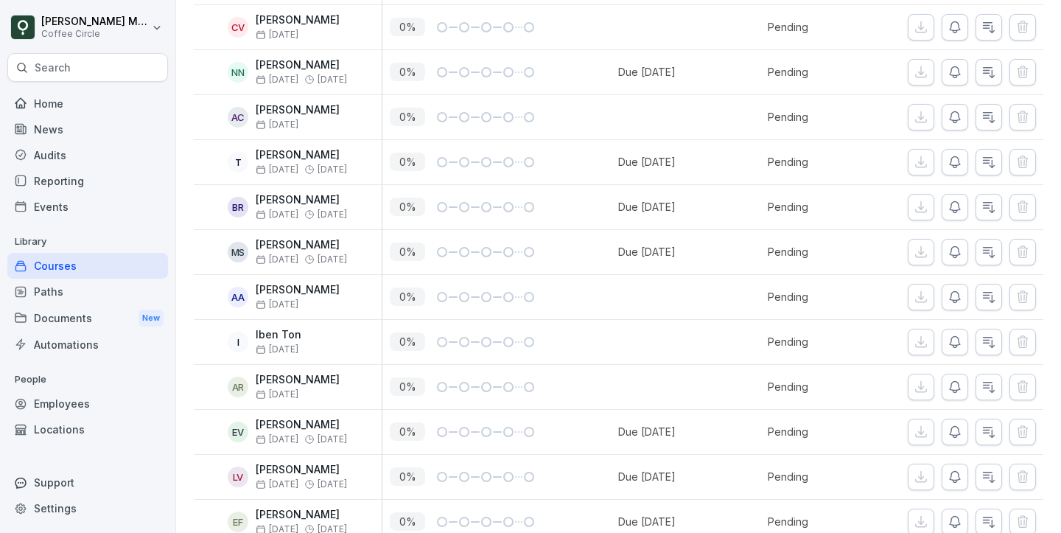
scroll to position [928, 0]
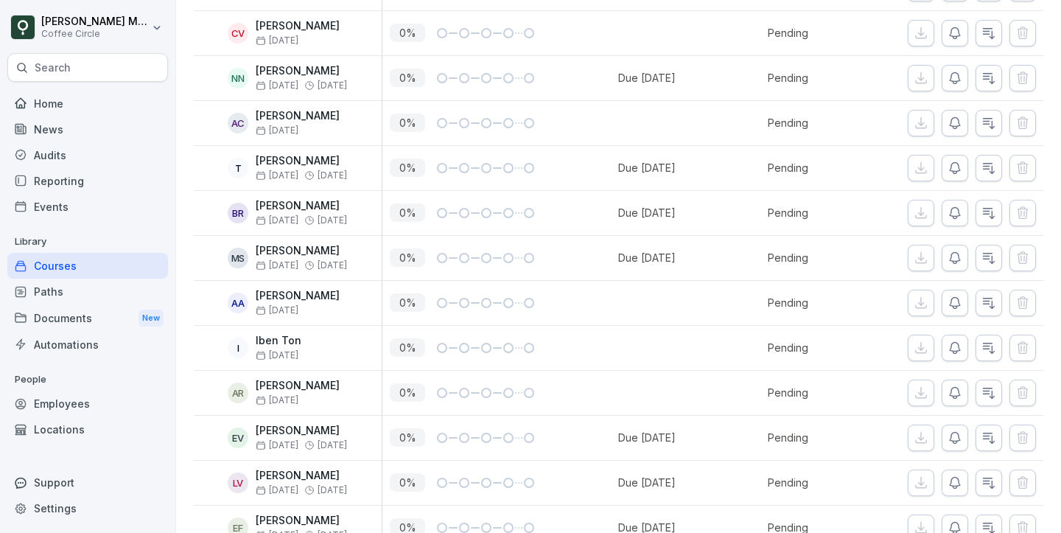
click at [74, 94] on div "Home" at bounding box center [87, 104] width 161 height 26
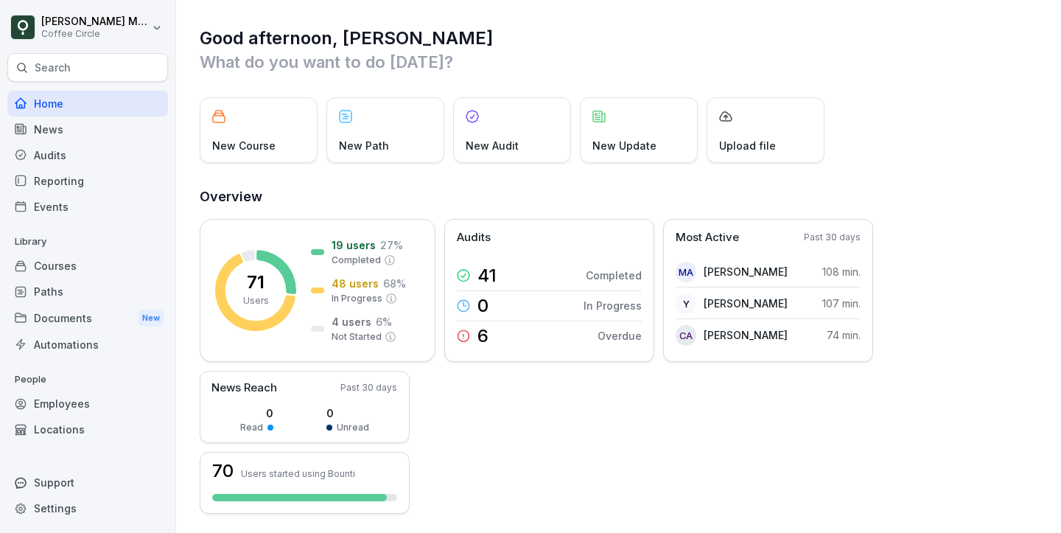
click at [96, 300] on div "Paths" at bounding box center [87, 292] width 161 height 26
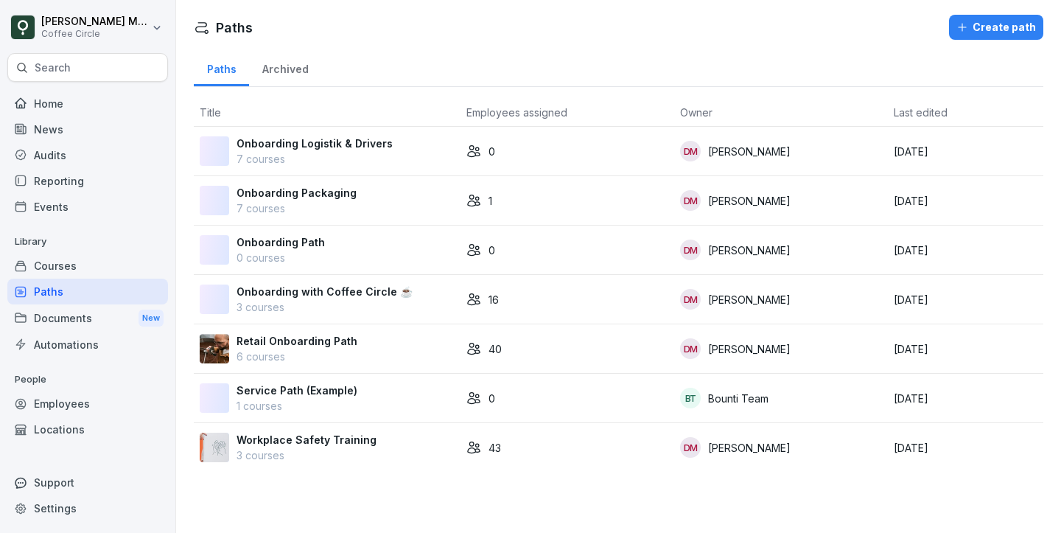
click at [57, 272] on div "Courses" at bounding box center [87, 266] width 161 height 26
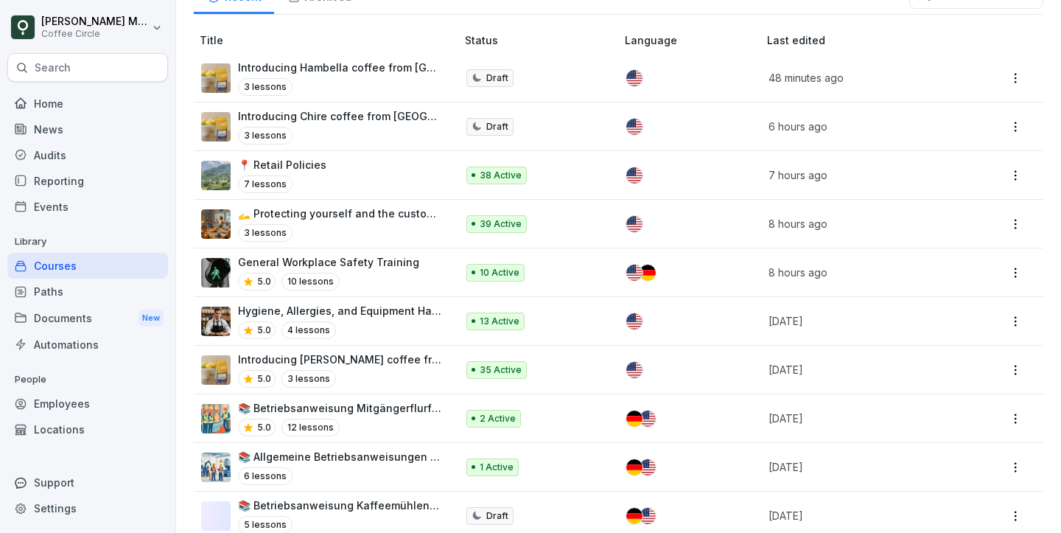
scroll to position [232, 0]
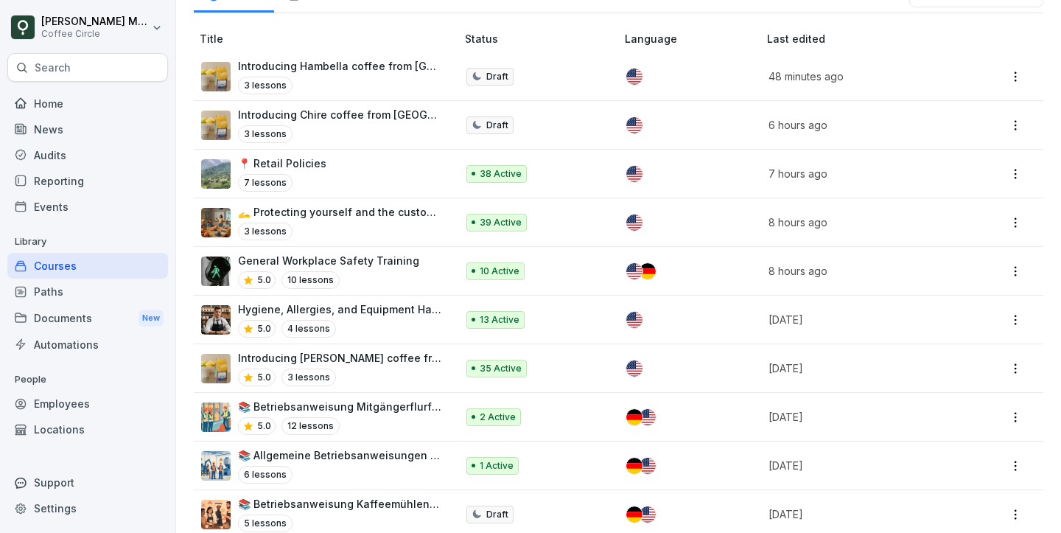
click at [321, 217] on div "🫴 Protecting yourself and the customers 3 lessons" at bounding box center [339, 222] width 203 height 36
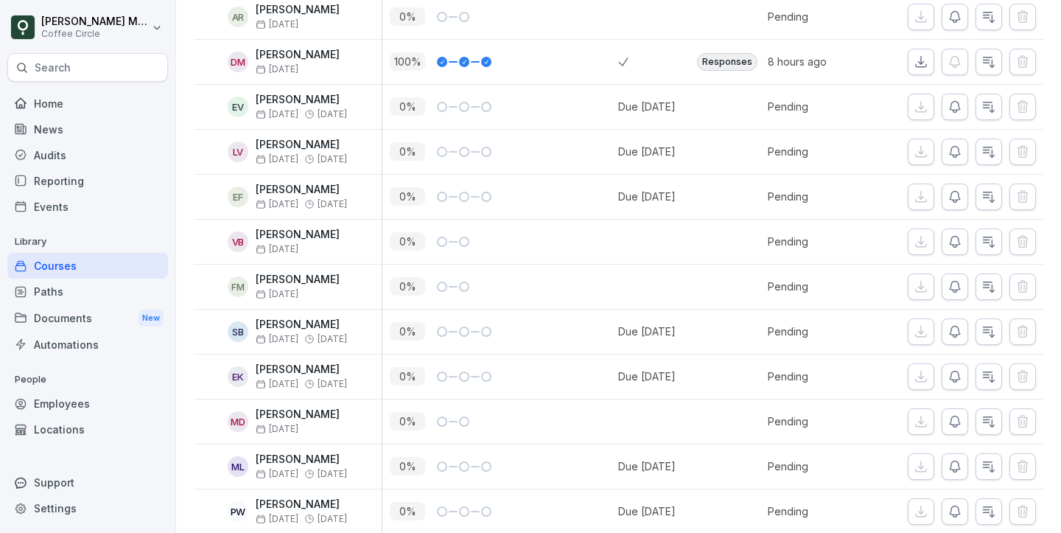
scroll to position [1679, 0]
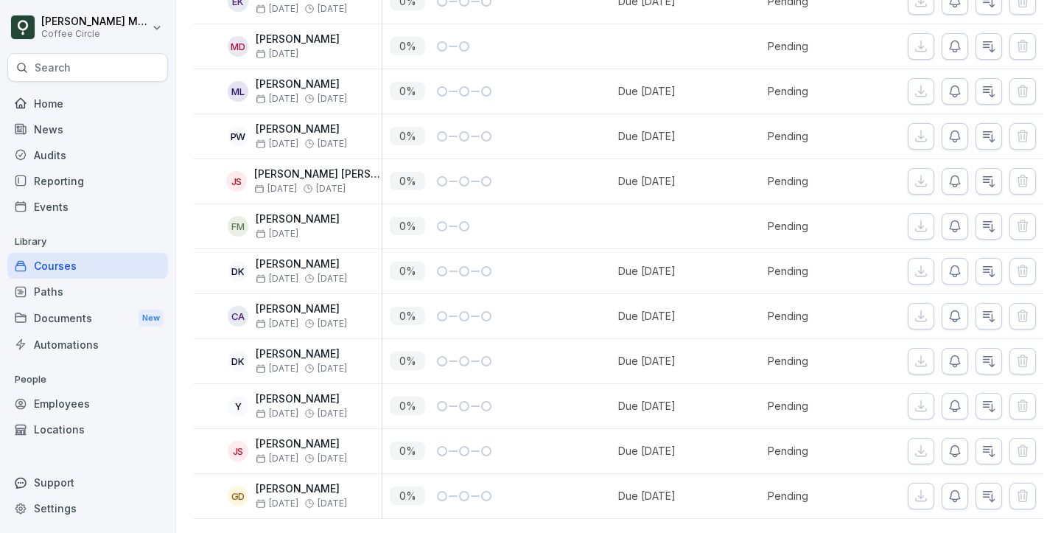
click at [86, 298] on div "Paths" at bounding box center [87, 292] width 161 height 26
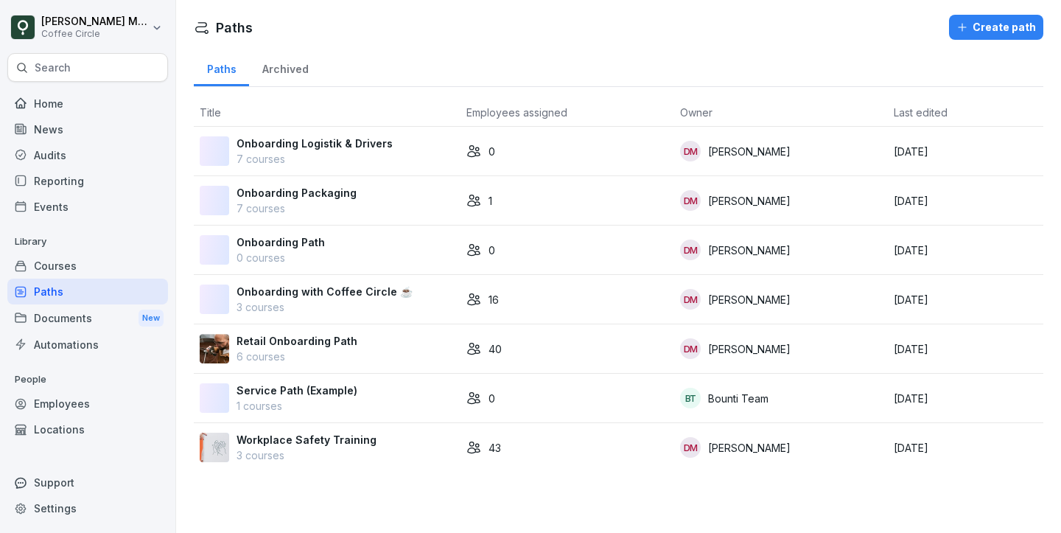
click at [258, 356] on p "6 courses" at bounding box center [297, 356] width 121 height 15
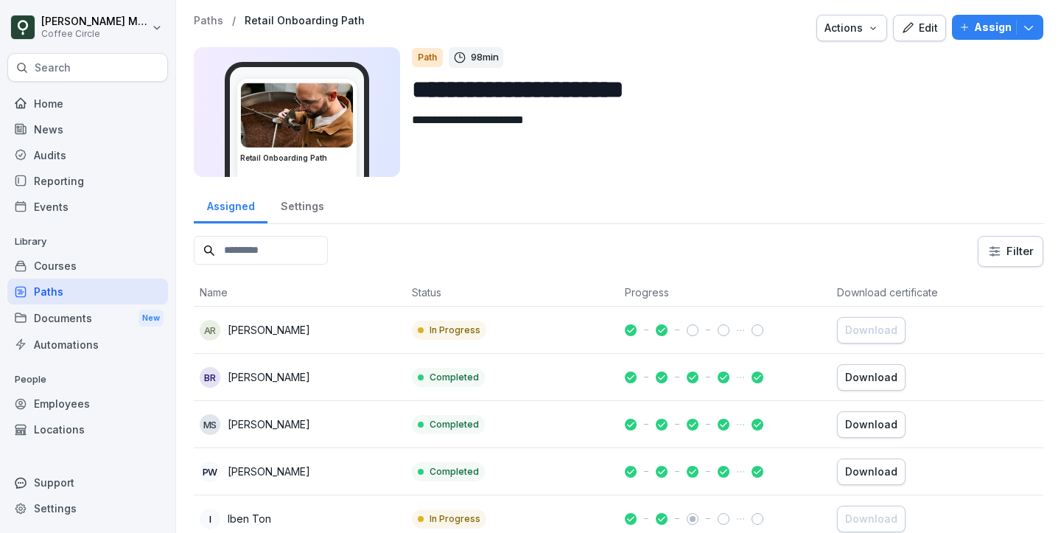
click at [910, 27] on icon "button" at bounding box center [907, 27] width 13 height 13
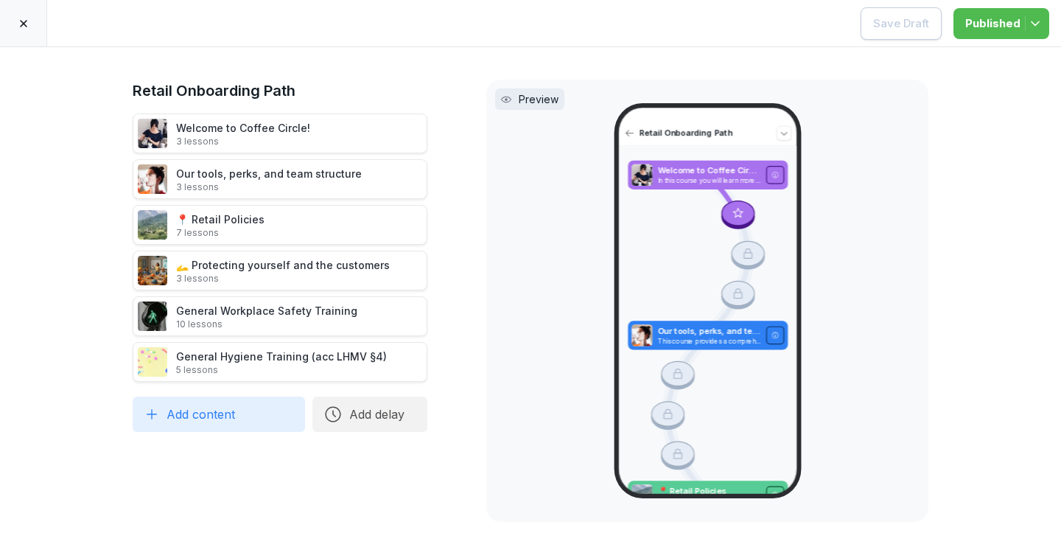
click at [236, 216] on div "📍 Retail Policies 7 lessons" at bounding box center [220, 225] width 88 height 27
